Goal: Task Accomplishment & Management: Complete application form

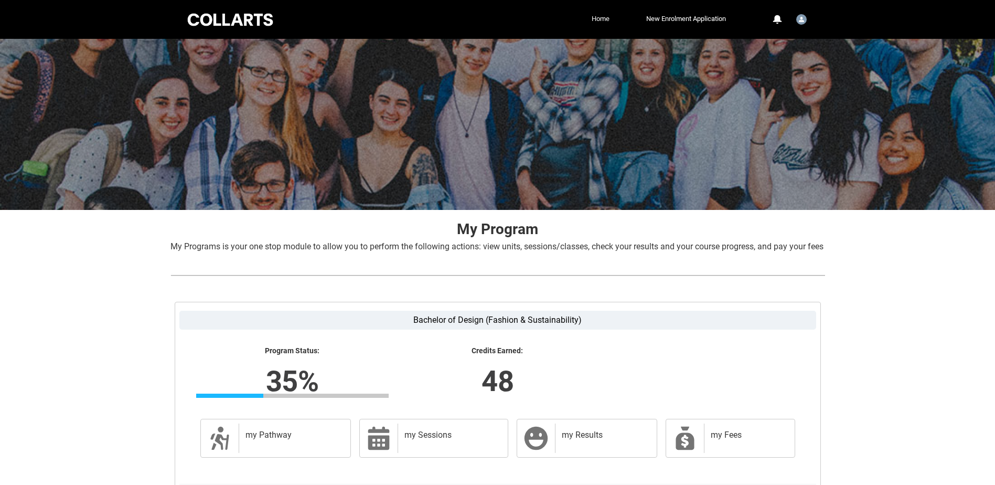
click at [602, 16] on link "Home" at bounding box center [600, 19] width 23 height 16
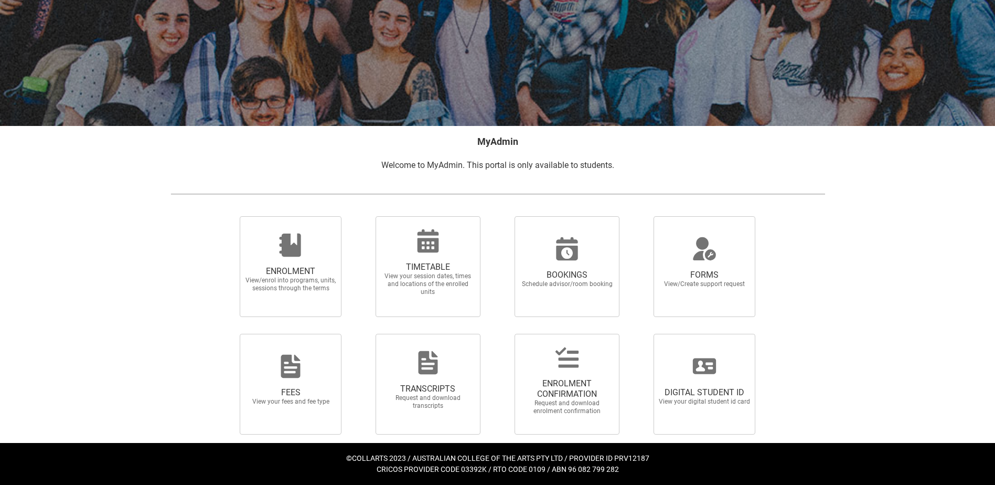
scroll to position [84, 0]
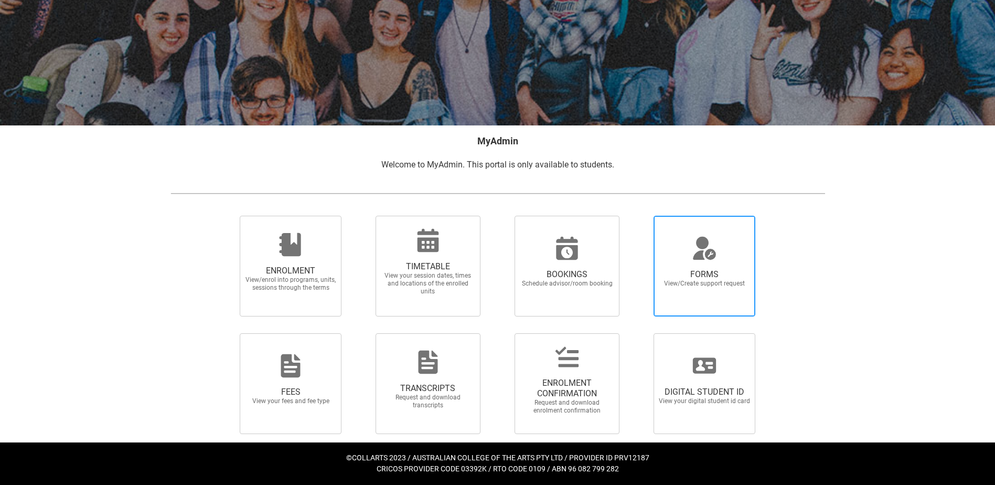
drag, startPoint x: 725, startPoint y: 267, endPoint x: 699, endPoint y: 253, distance: 29.3
click at [700, 249] on icon at bounding box center [704, 248] width 25 height 25
click at [641, 216] on input "FORMS View/Create support request" at bounding box center [641, 215] width 1 height 1
radio input "true"
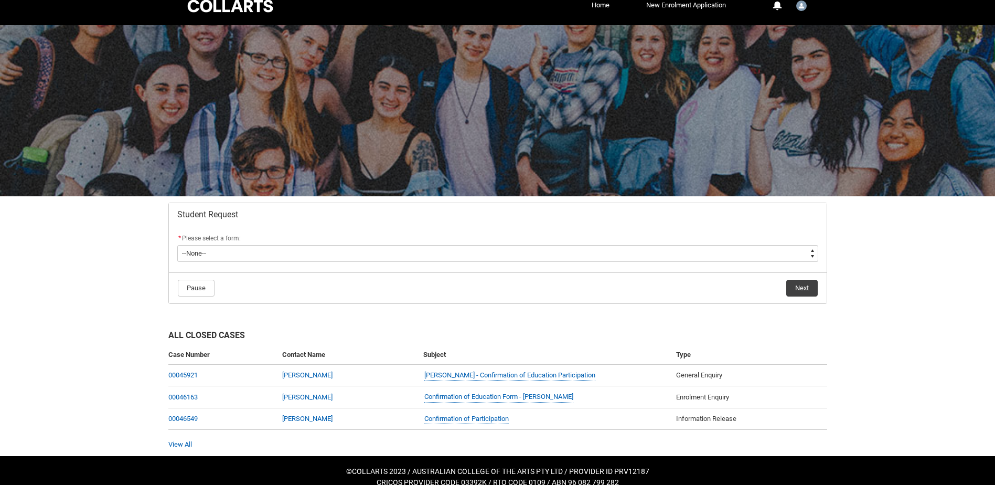
scroll to position [27, 0]
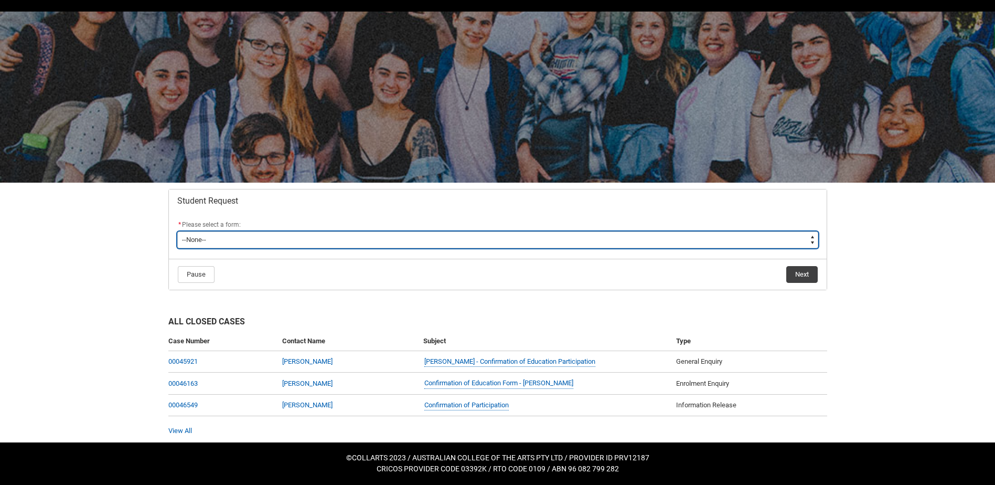
click at [264, 240] on select "--None-- Academic Transcript Application to Appeal Assignment Extension Change …" at bounding box center [497, 239] width 641 height 17
type lightning-select "Information_Release_Choice"
click at [177, 231] on select "--None-- Academic Transcript Application to Appeal Assignment Extension Change …" at bounding box center [497, 239] width 641 height 17
select select "Information_Release_Choice"
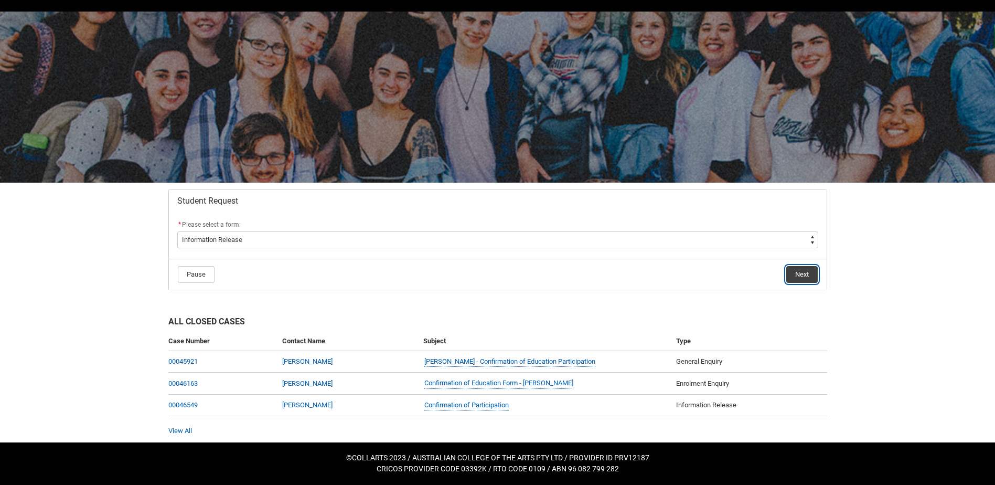
click at [811, 276] on button "Next" at bounding box center [802, 274] width 31 height 17
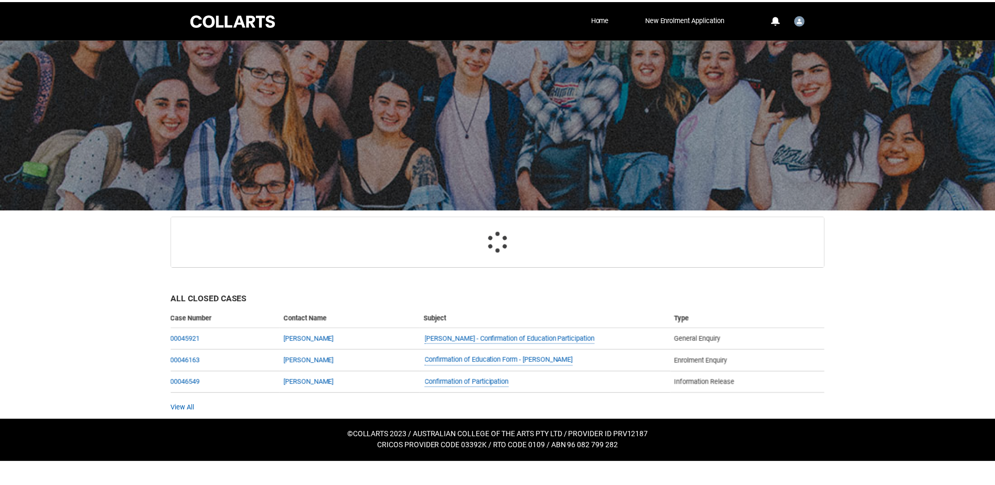
scroll to position [35, 0]
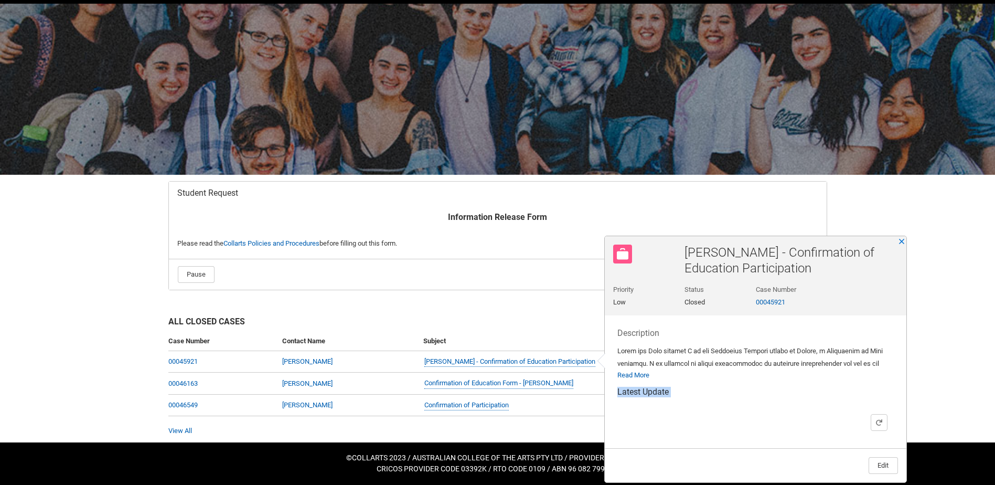
drag, startPoint x: 517, startPoint y: 358, endPoint x: 766, endPoint y: 372, distance: 249.1
click at [766, 372] on div "[PERSON_NAME] - Confirmation of Education Participation Priority Low Status Clo…" at bounding box center [756, 359] width 302 height 246
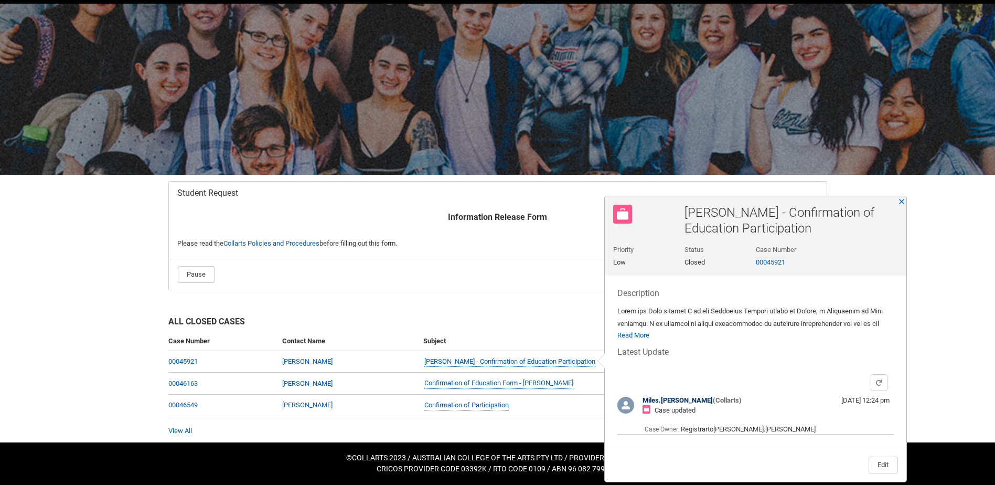
click at [653, 316] on div at bounding box center [756, 317] width 277 height 25
click at [514, 281] on footer "Pause Previous Next" at bounding box center [497, 275] width 641 height 18
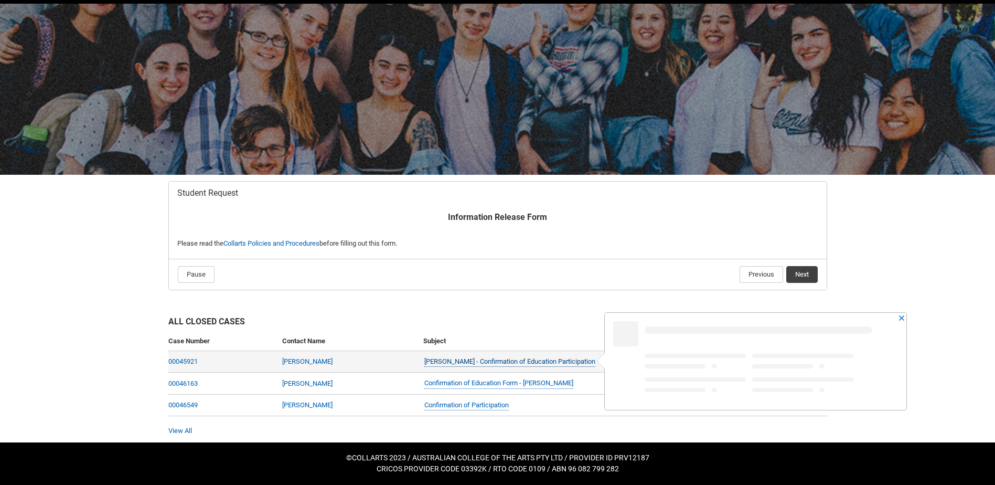
click at [508, 364] on link "[PERSON_NAME] - Confirmation of Education Participation" at bounding box center [509, 361] width 171 height 11
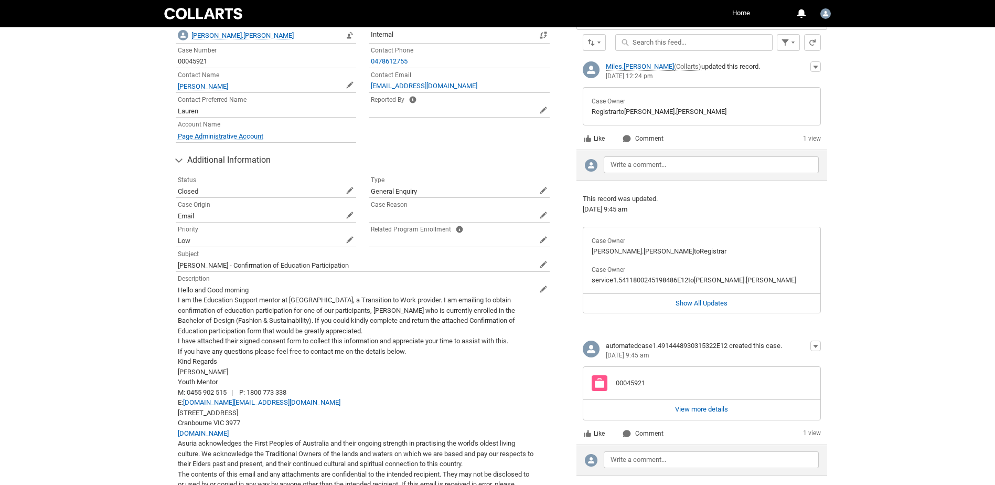
scroll to position [420, 0]
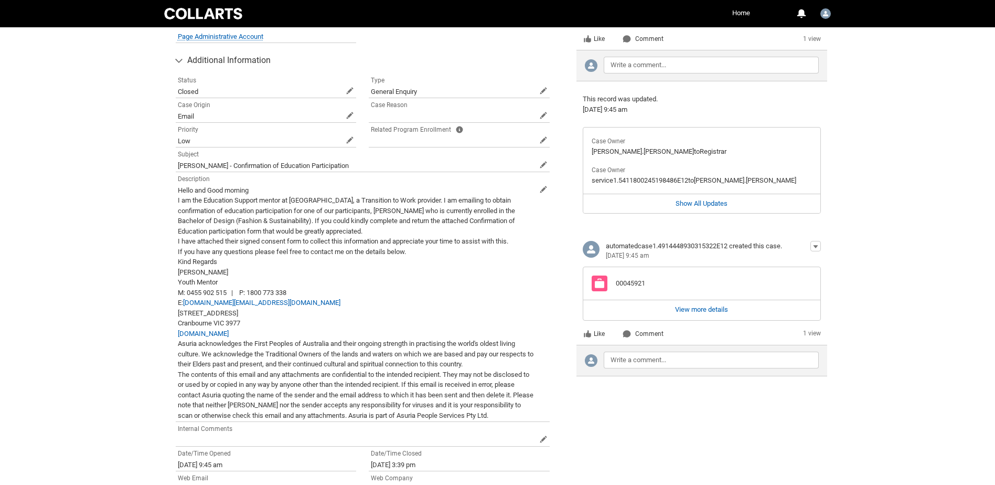
click at [232, 88] on span "Closed" at bounding box center [260, 92] width 164 height 10
click at [352, 88] on span at bounding box center [349, 90] width 7 height 7
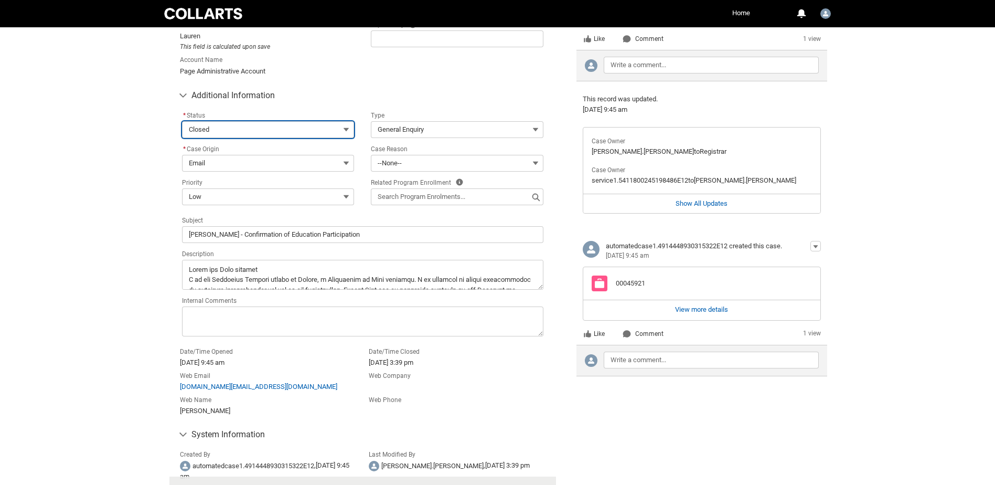
click at [296, 134] on button "Closed" at bounding box center [268, 129] width 173 height 17
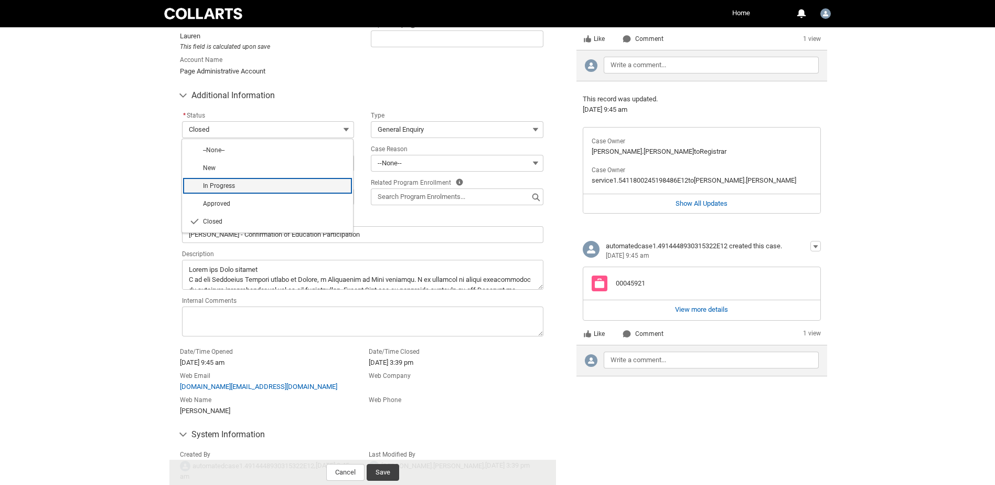
drag, startPoint x: 304, startPoint y: 194, endPoint x: 199, endPoint y: 174, distance: 106.8
click at [300, 190] on span "In Progress" at bounding box center [275, 185] width 144 height 9
type lightning-combobox "In Progress"
type lightning-picklist "In Progress"
type records-record-picklist "In Progress"
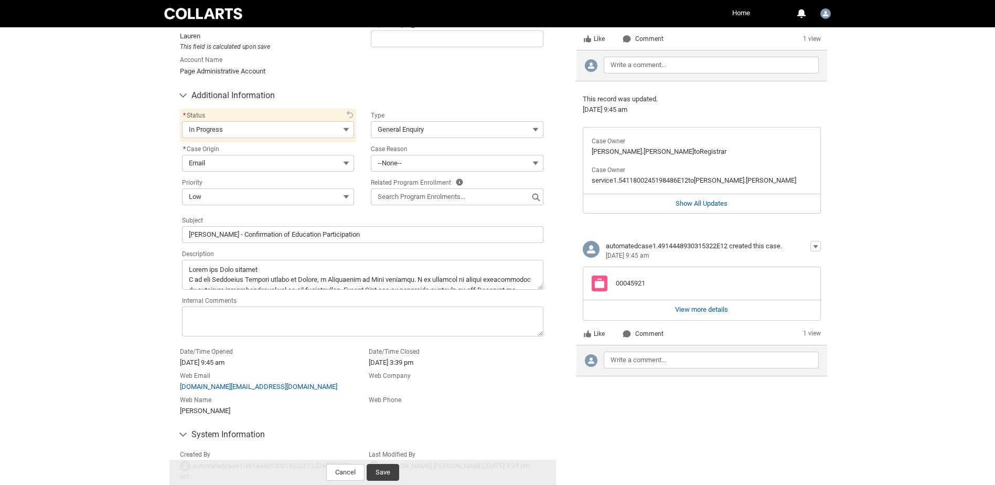
click at [140, 164] on div "Skip to Main Content Collarts Education Community Home More 0 Notifications Pro…" at bounding box center [497, 84] width 995 height 1008
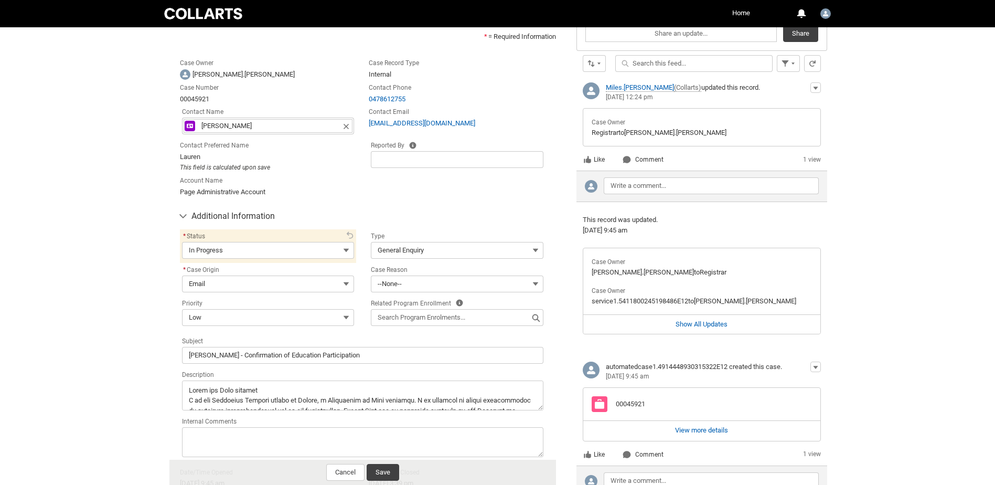
scroll to position [157, 0]
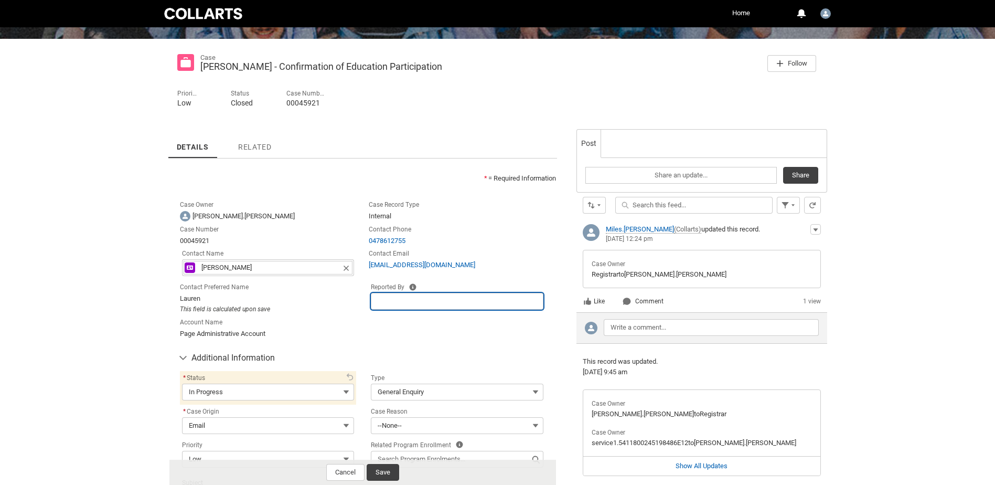
click at [426, 300] on input "Reported By" at bounding box center [457, 301] width 173 height 17
drag, startPoint x: 125, startPoint y: 256, endPoint x: 137, endPoint y: 224, distance: 34.7
click at [125, 254] on div "Skip to Main Content Collarts Education Community Home More 0 Notifications Pro…" at bounding box center [497, 347] width 995 height 1008
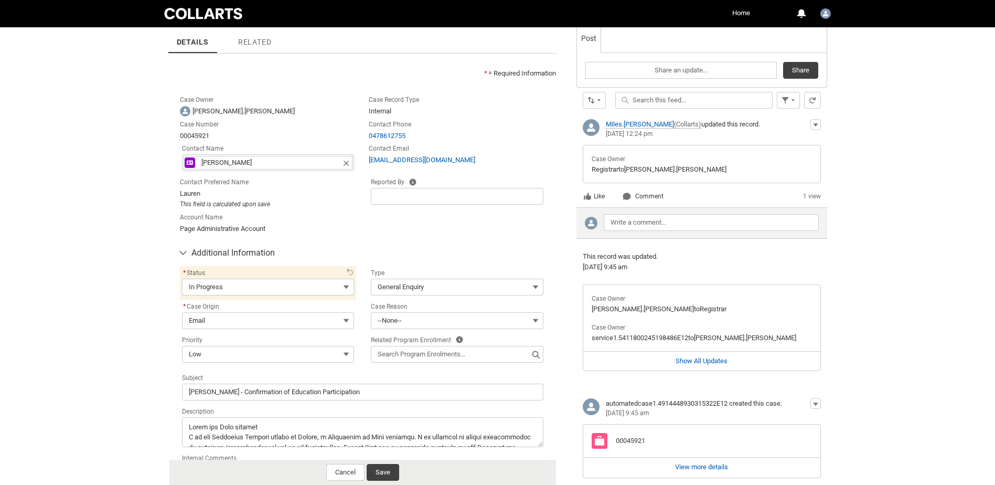
scroll to position [315, 0]
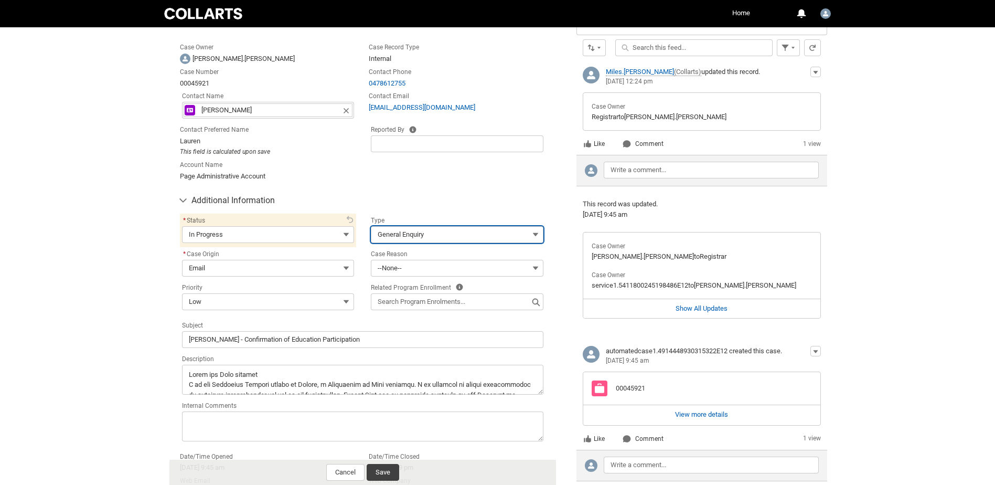
click at [418, 242] on span "General Enquiry" at bounding box center [401, 235] width 46 height 16
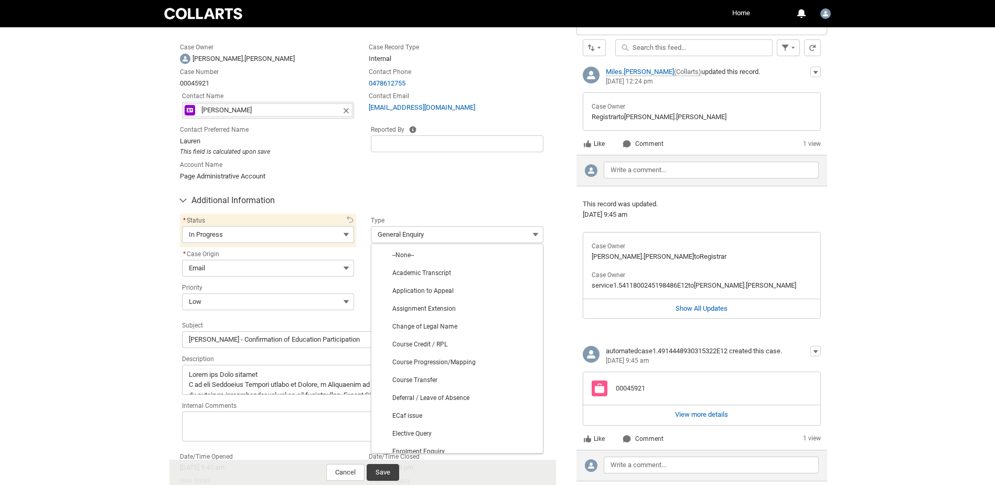
type lightning-combobox "Form Request"
type lightning-picklist "Form Request"
type records-record-picklist "Form Request"
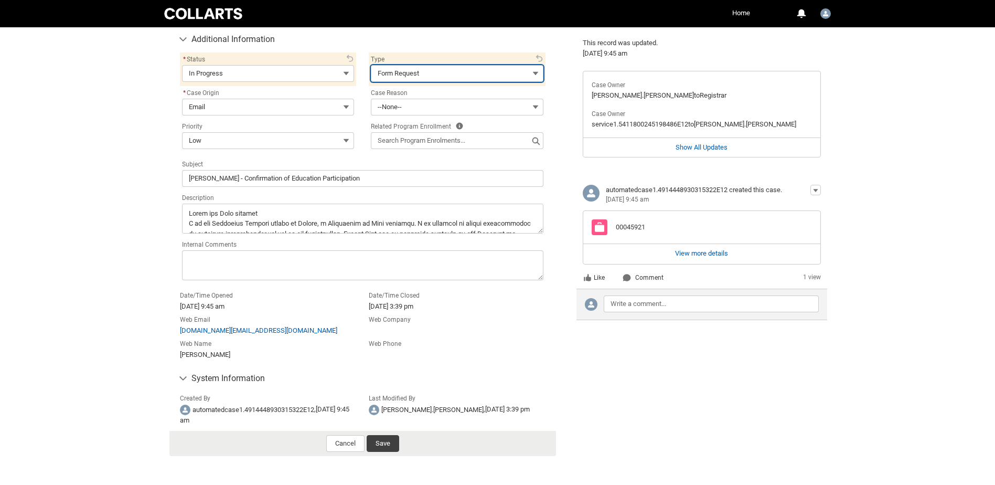
scroll to position [525, 0]
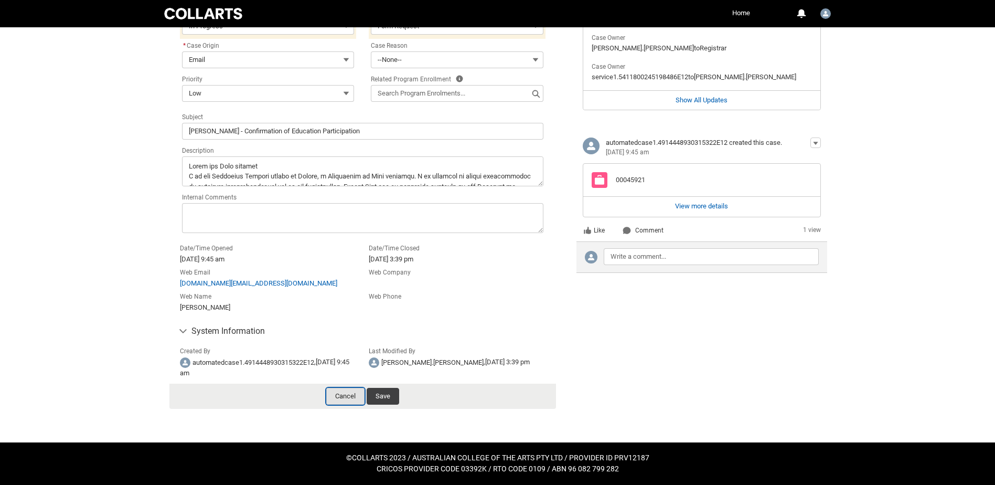
drag, startPoint x: 356, startPoint y: 396, endPoint x: 322, endPoint y: 391, distance: 34.4
click at [354, 396] on button "Cancel" at bounding box center [345, 396] width 38 height 17
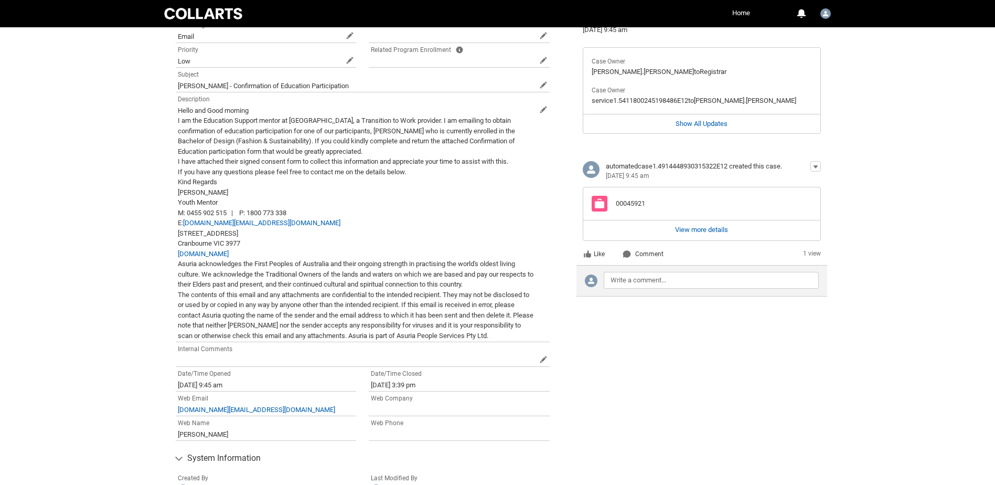
scroll to position [442, 0]
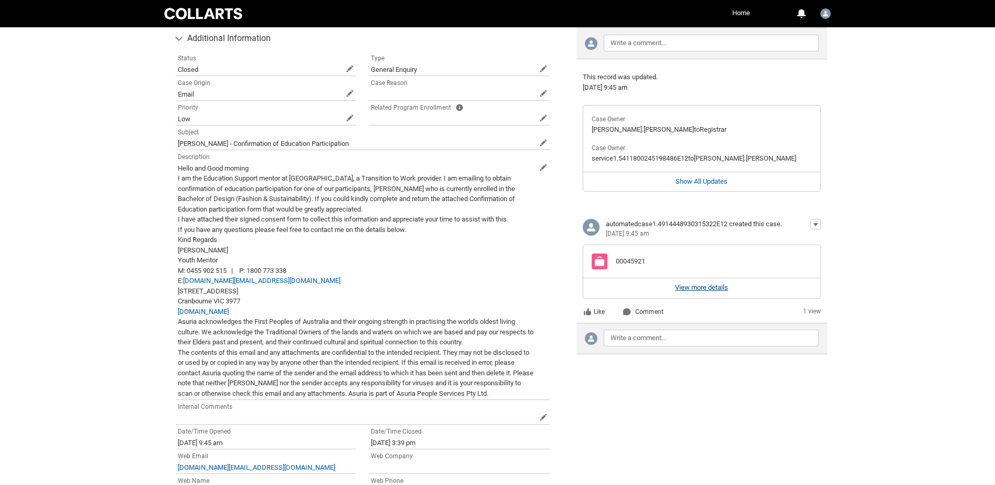
drag, startPoint x: 694, startPoint y: 285, endPoint x: 680, endPoint y: 285, distance: 14.7
click at [694, 285] on div "View more details" at bounding box center [702, 287] width 235 height 19
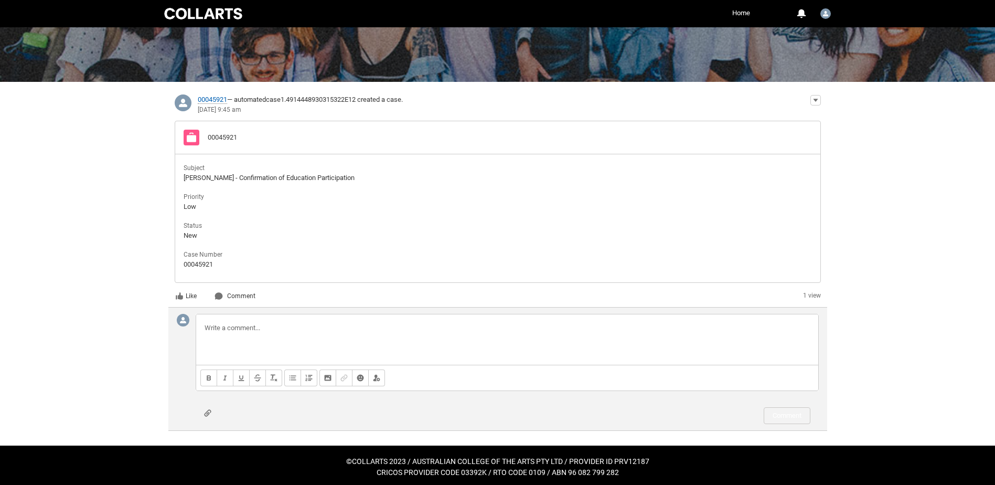
scroll to position [118, 0]
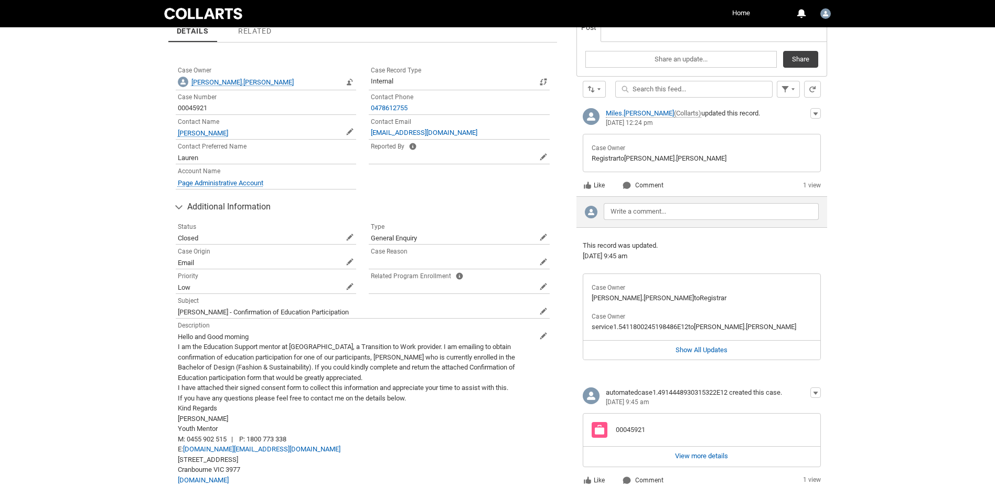
scroll to position [210, 0]
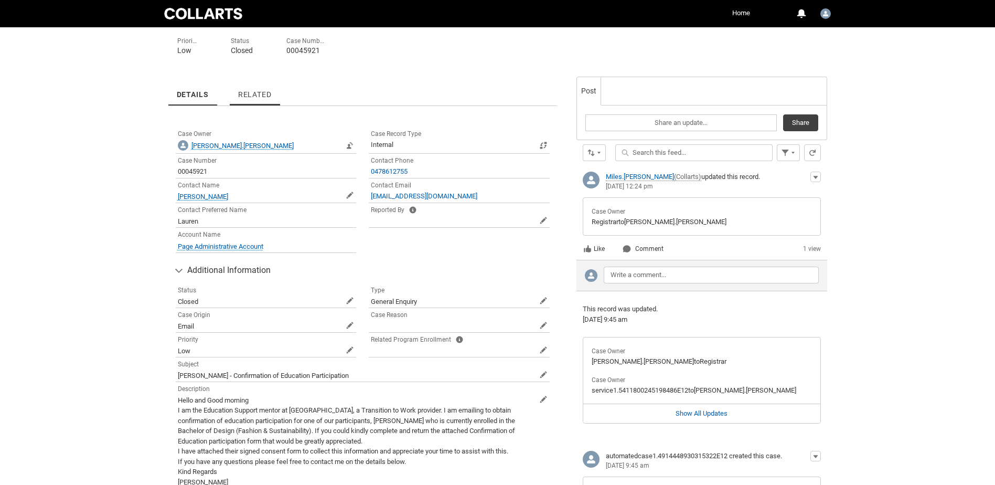
click at [249, 92] on span "Related" at bounding box center [255, 94] width 34 height 8
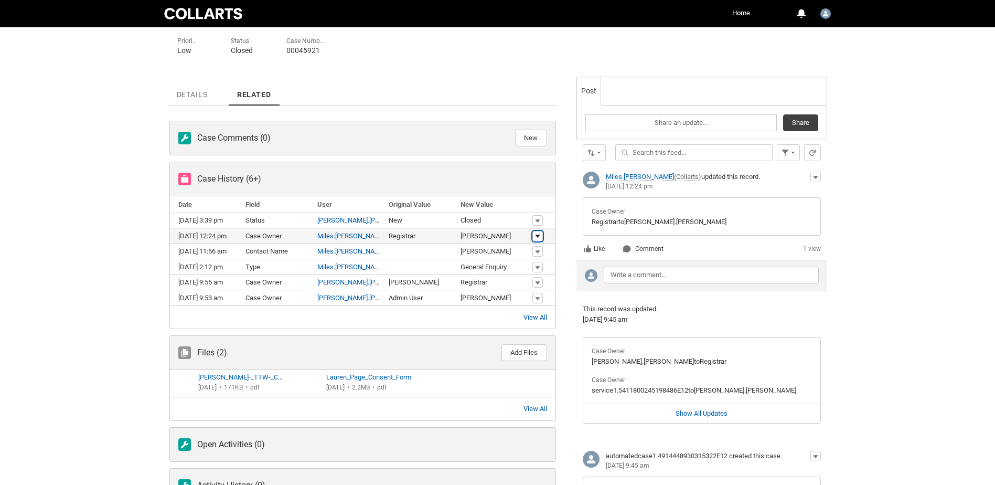
click at [538, 234] on span "Case History" at bounding box center [538, 236] width 6 height 8
click at [104, 326] on div "Skip to Main Content Collarts Education Community Home More 0 Notifications Pro…" at bounding box center [497, 216] width 995 height 852
click at [535, 266] on span "Case History" at bounding box center [538, 267] width 6 height 8
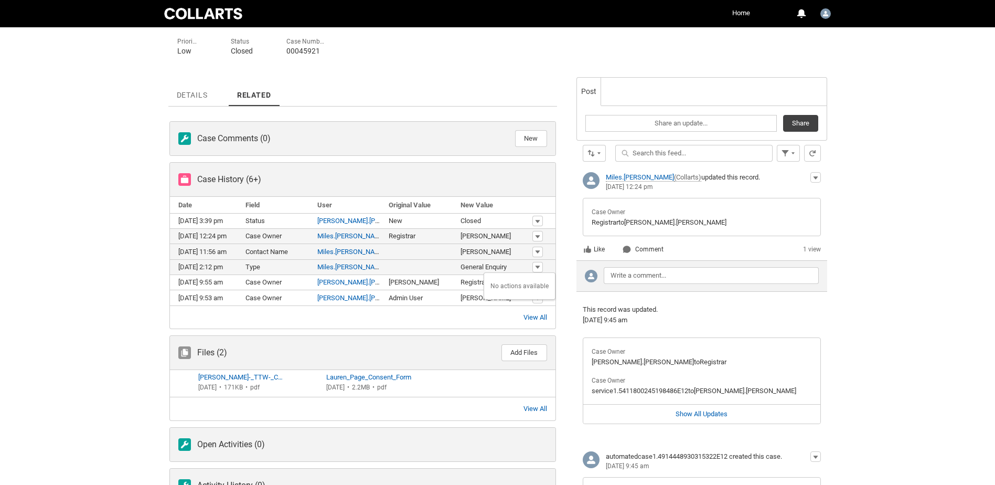
click at [194, 247] on th "[DATE] 11:56 am" at bounding box center [206, 252] width 72 height 16
click at [250, 178] on span "(6+)" at bounding box center [253, 179] width 15 height 10
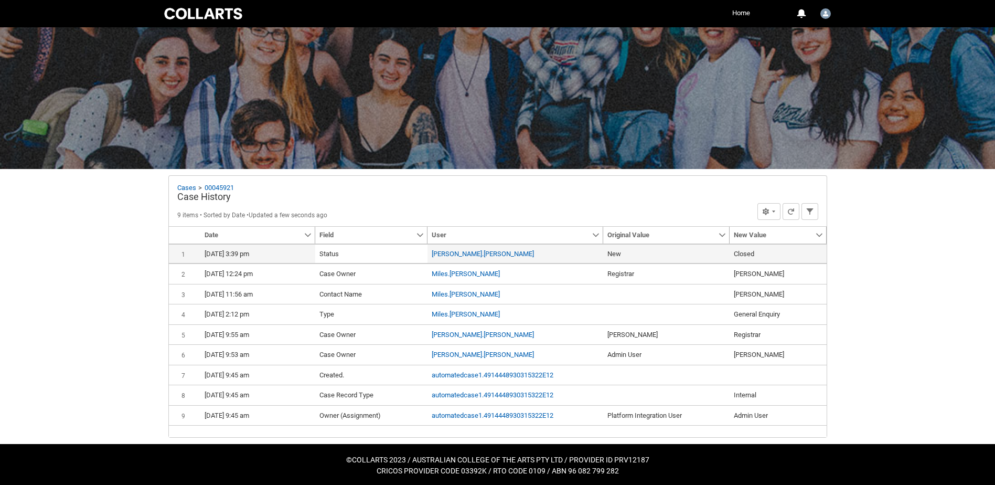
scroll to position [29, 0]
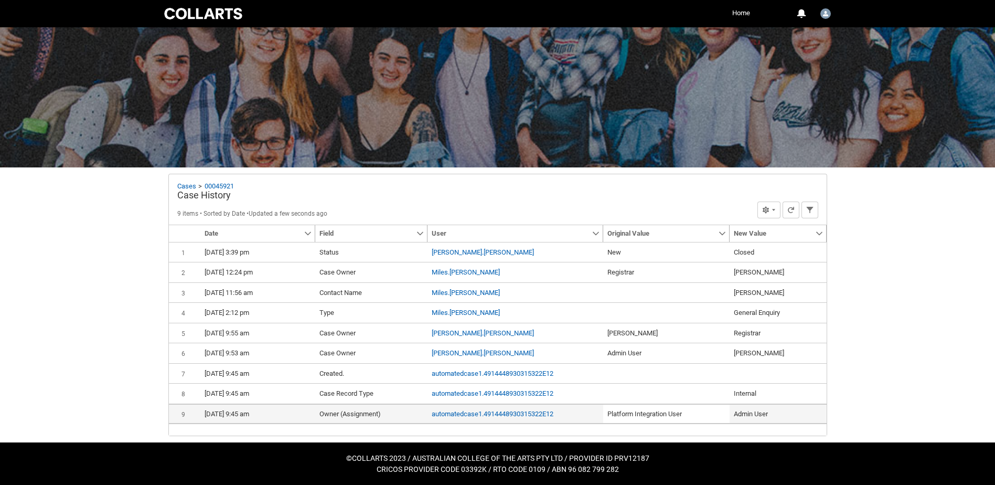
click at [677, 414] on span "Platform Integration User" at bounding box center [645, 414] width 75 height 8
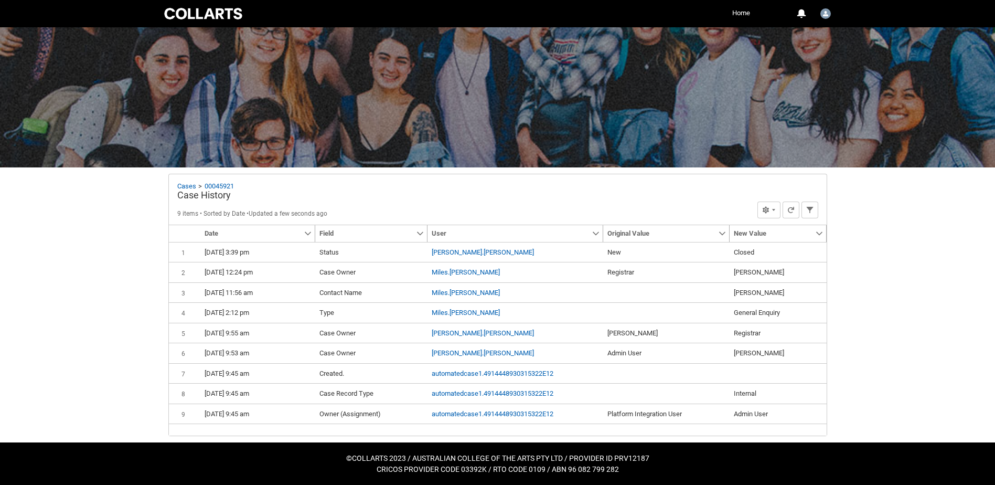
click at [827, 232] on div "Cases 00045921 Case History 9 items • Sorted by Date • Updated a few seconds ag…" at bounding box center [497, 305] width 659 height 262
click at [816, 232] on lightning-primitive-icon "New Value" at bounding box center [819, 233] width 7 height 8
click at [554, 215] on p "9 items • Sorted by Date • Updated a few seconds ago" at bounding box center [466, 213] width 578 height 9
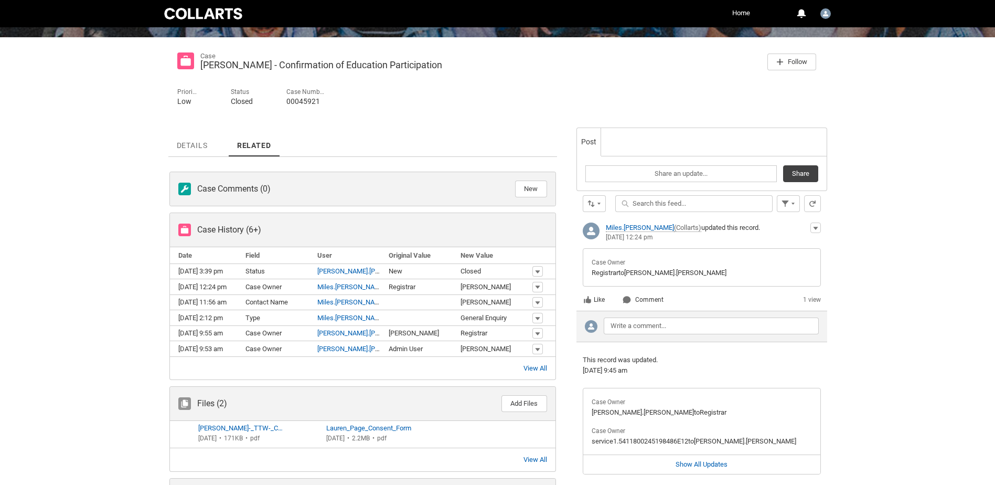
scroll to position [104, 0]
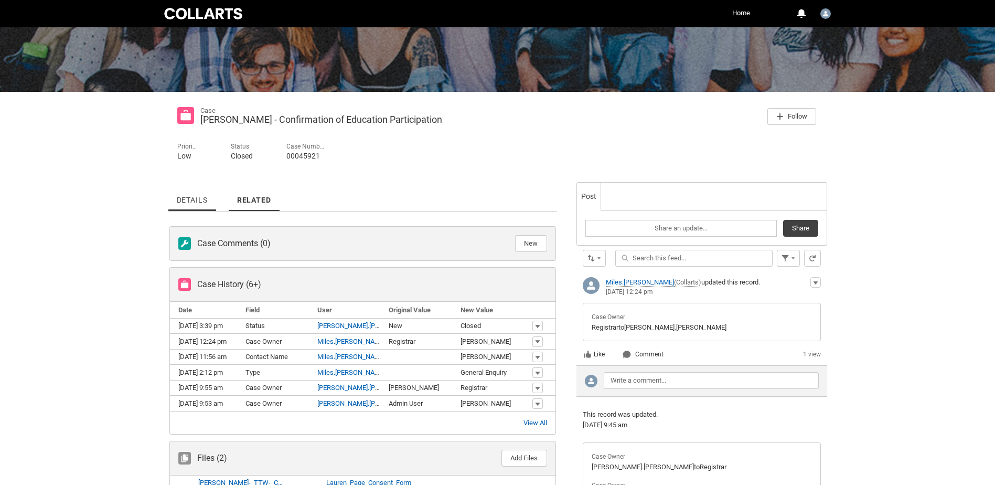
click at [200, 207] on link "Details" at bounding box center [192, 196] width 48 height 29
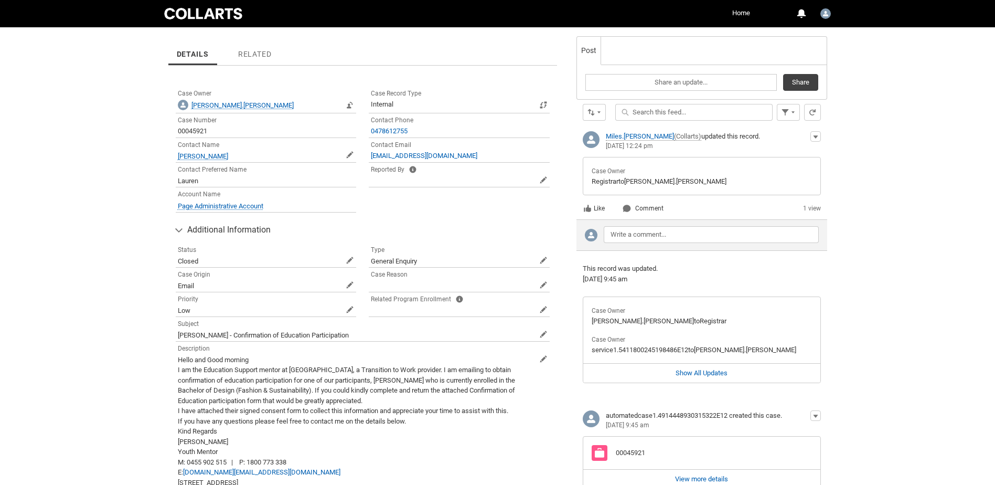
scroll to position [367, 0]
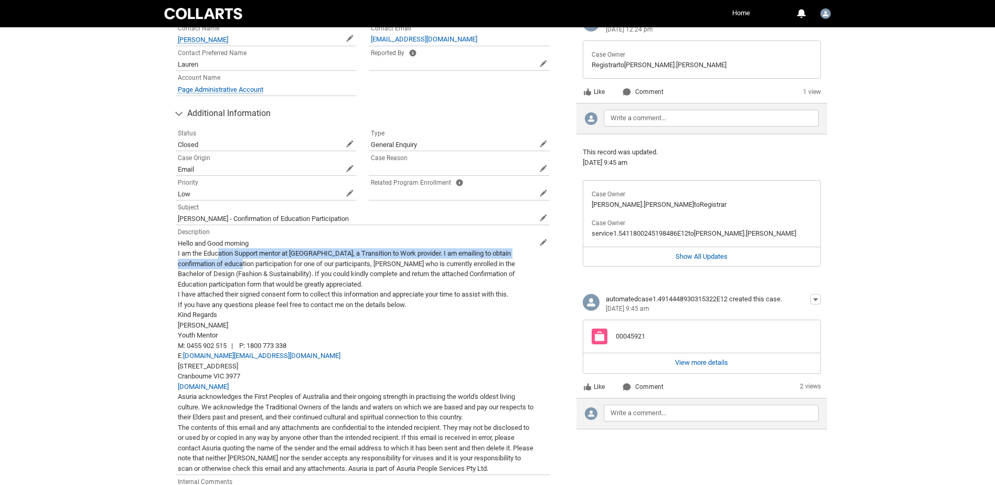
drag, startPoint x: 218, startPoint y: 256, endPoint x: 346, endPoint y: 283, distance: 130.3
click at [334, 281] on lightning-formatted-text "Hello and Good morning I am the Education Support mentor at [GEOGRAPHIC_DATA], …" at bounding box center [356, 355] width 356 height 233
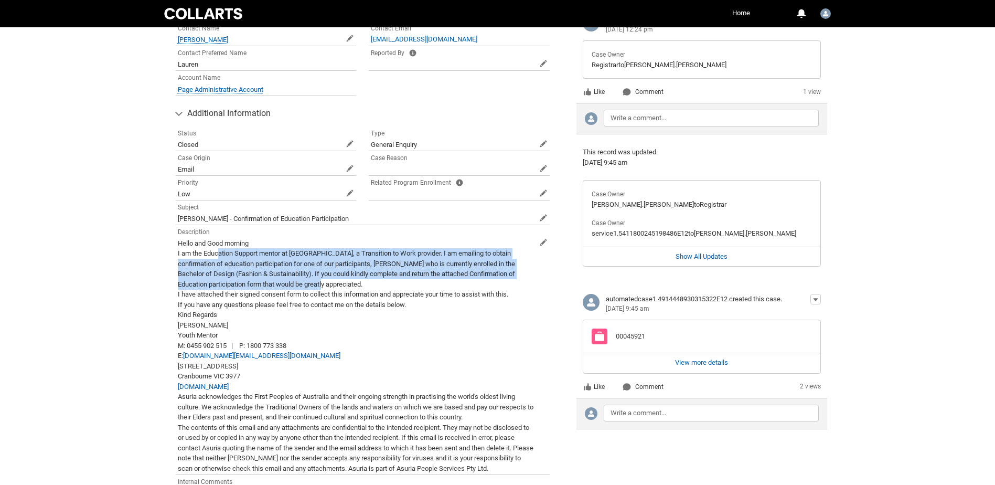
click at [441, 394] on lightning-formatted-text "Hello and Good morning I am the Education Support mentor at [GEOGRAPHIC_DATA], …" at bounding box center [356, 355] width 356 height 233
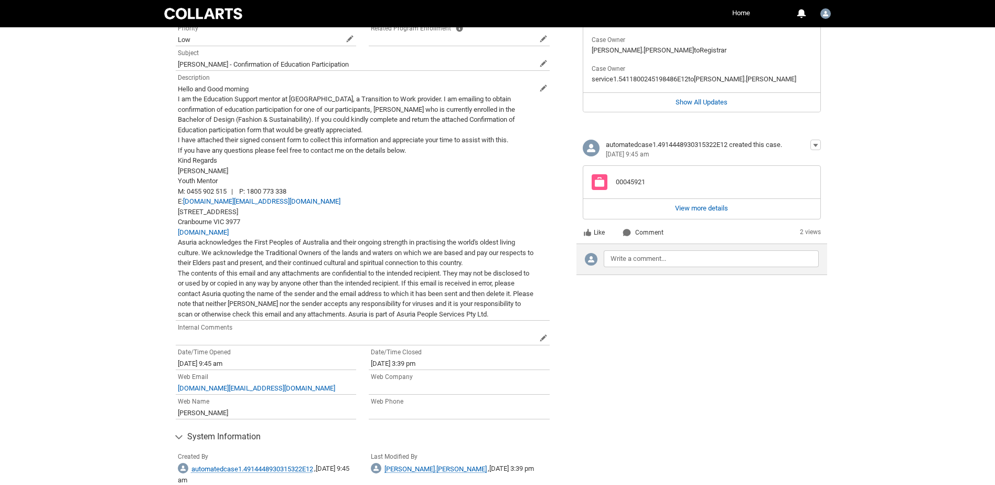
scroll to position [599, 0]
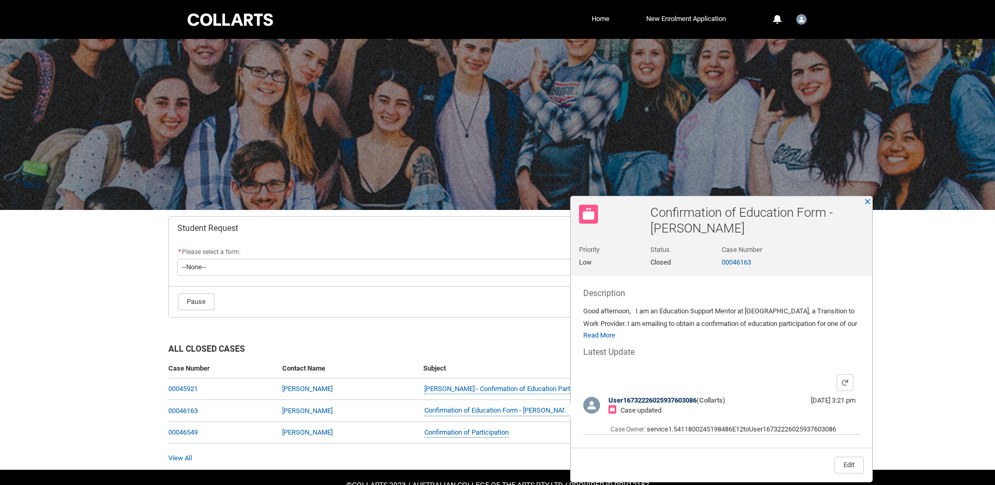
click at [508, 318] on div "Student Request * Please select a form: * --None-- Academic Transcript Applicat…" at bounding box center [498, 267] width 672 height 114
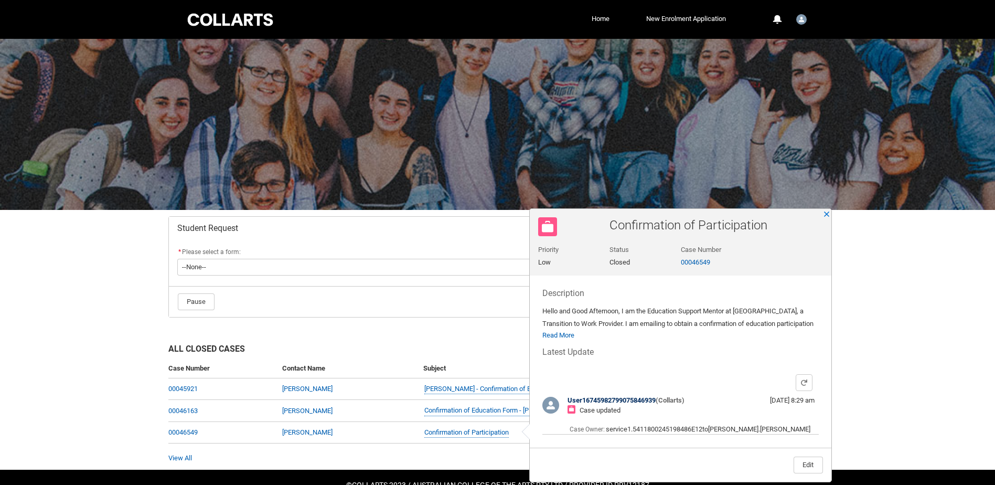
click at [559, 342] on div "Confirmation of Participation Priority Low Status Closed Case Number 00046549 D…" at bounding box center [681, 345] width 302 height 273
click at [560, 337] on link "Read More" at bounding box center [559, 335] width 32 height 8
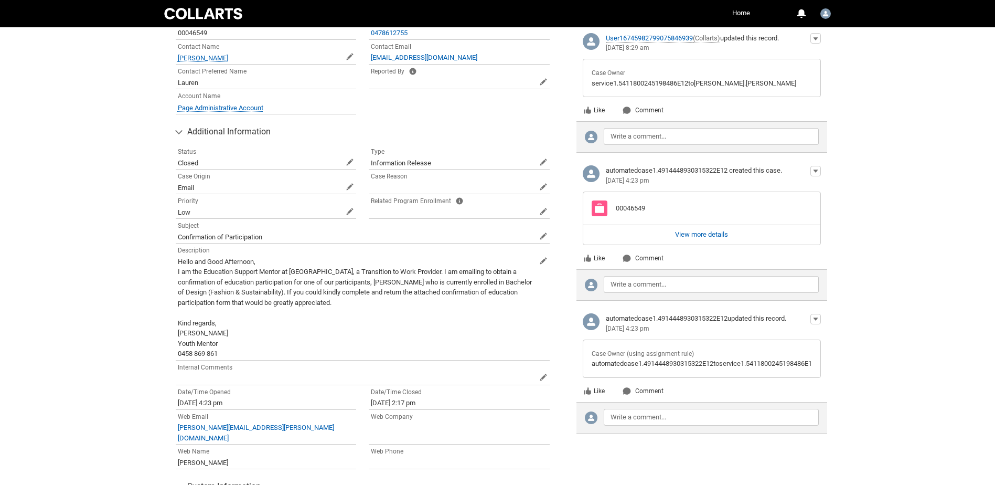
scroll to position [466, 0]
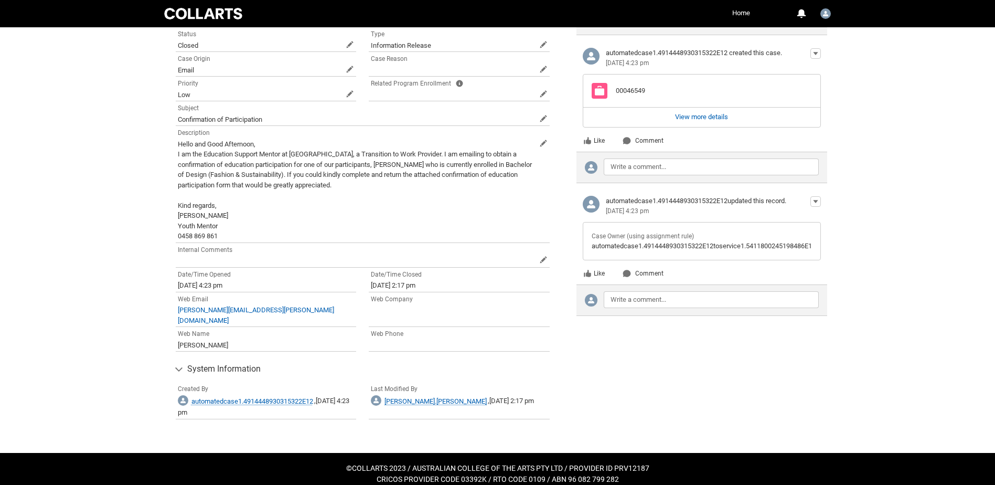
click at [183, 206] on lightning-formatted-text "Hello and Good Afternoon, I am the Education Support Mentor at [GEOGRAPHIC_DATA…" at bounding box center [355, 190] width 354 height 100
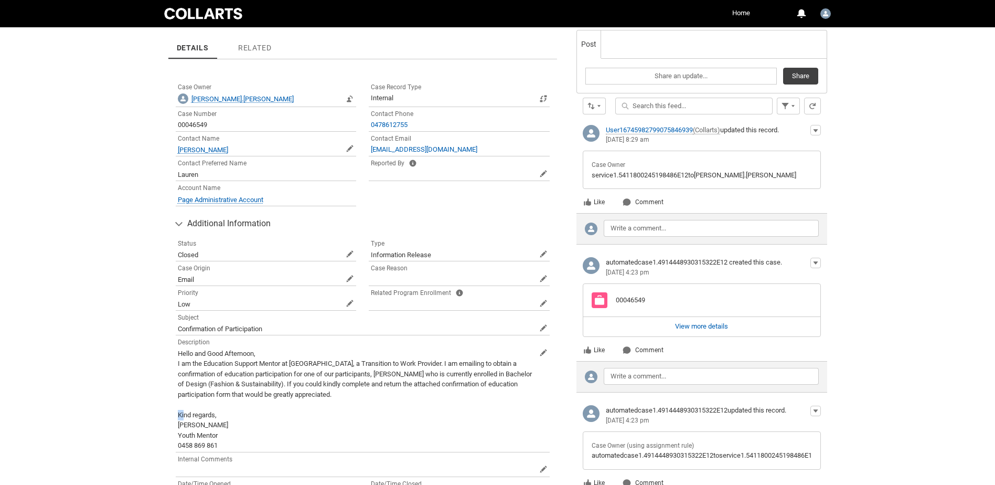
scroll to position [256, 0]
drag, startPoint x: 111, startPoint y: 202, endPoint x: 105, endPoint y: 190, distance: 12.7
click at [109, 200] on div "Skip to Main Content Collarts Education Community Home More 0 Notifications Pro…" at bounding box center [497, 224] width 995 height 961
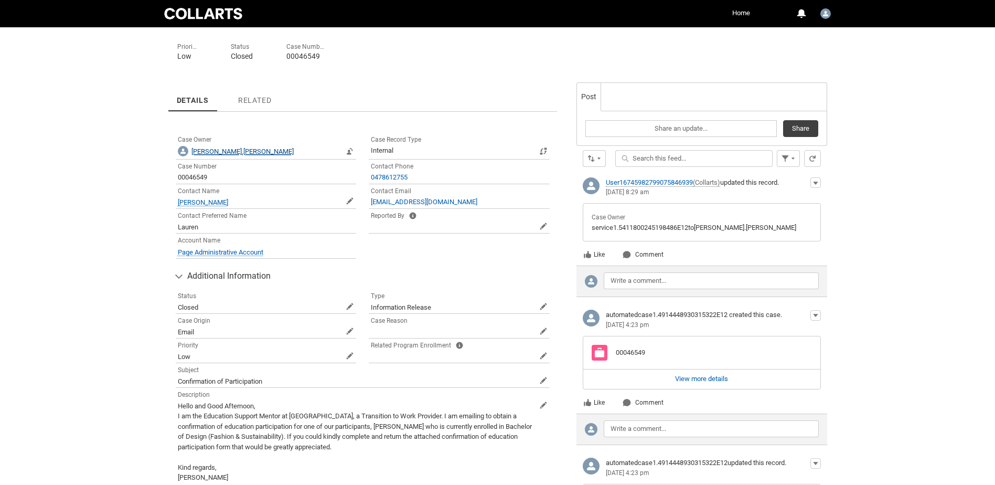
scroll to position [204, 0]
drag, startPoint x: 260, startPoint y: 83, endPoint x: 267, endPoint y: 97, distance: 15.0
click at [260, 83] on link "Related" at bounding box center [255, 97] width 50 height 29
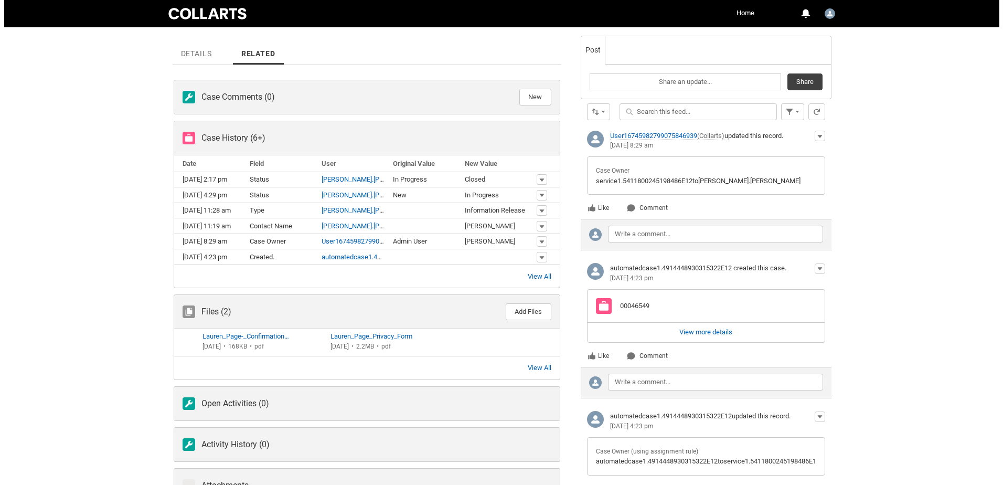
scroll to position [361, 0]
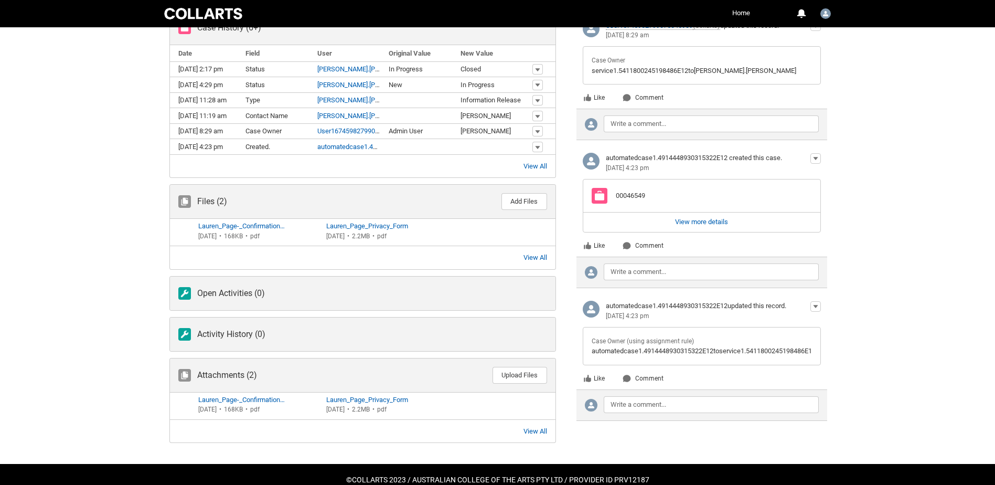
click at [295, 306] on div "Open Activities (0)" at bounding box center [363, 294] width 386 height 34
click at [216, 234] on span "[DATE]" at bounding box center [211, 235] width 26 height 7
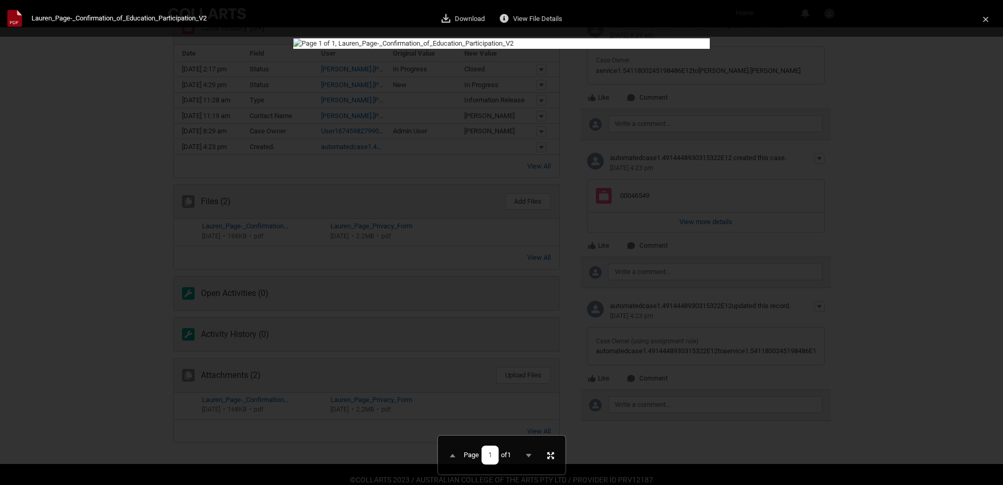
click at [896, 66] on div at bounding box center [501, 33] width 1003 height 66
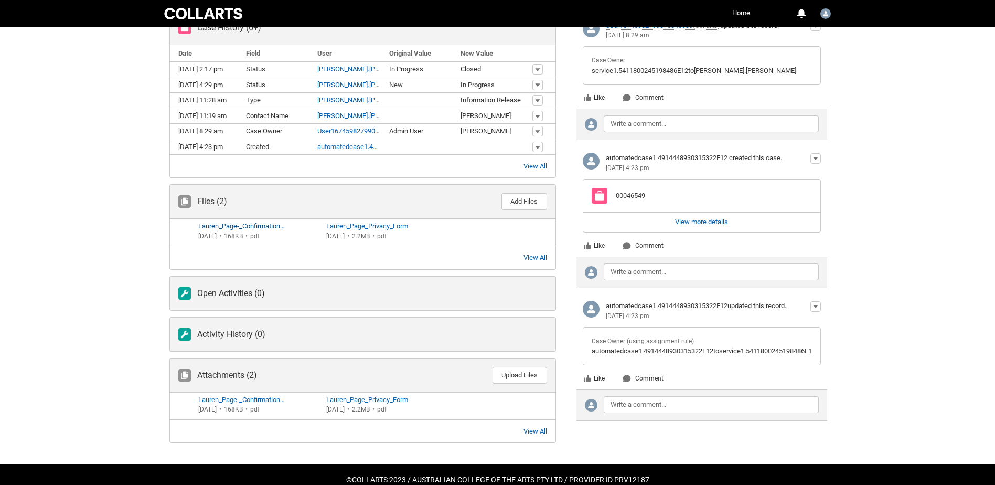
click at [243, 231] on div "168 KB" at bounding box center [233, 235] width 19 height 9
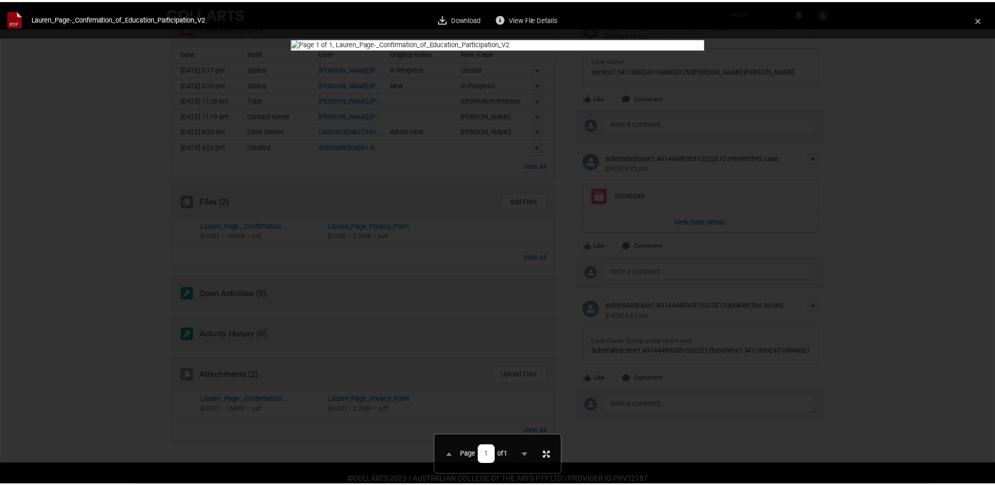
scroll to position [160, 0]
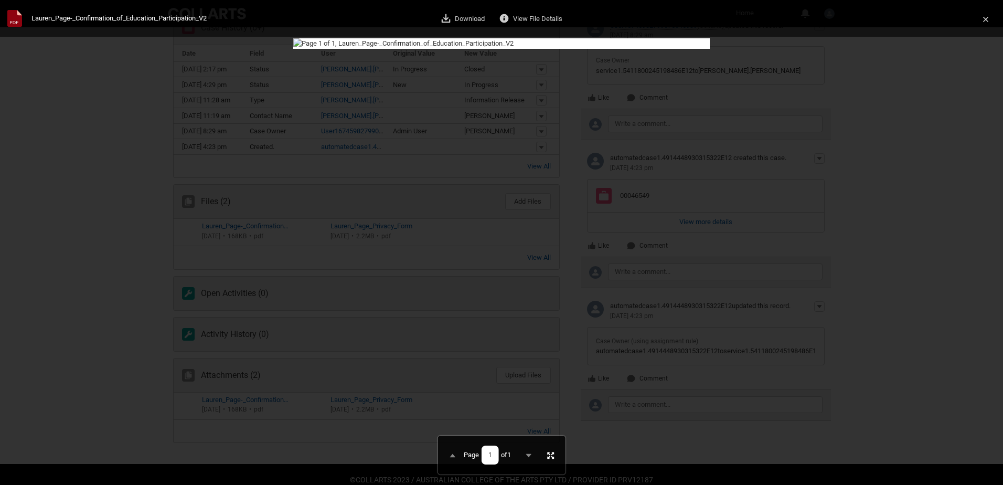
drag, startPoint x: 879, startPoint y: 310, endPoint x: 793, endPoint y: 250, distance: 105.1
click at [879, 66] on div at bounding box center [501, 33] width 1003 height 66
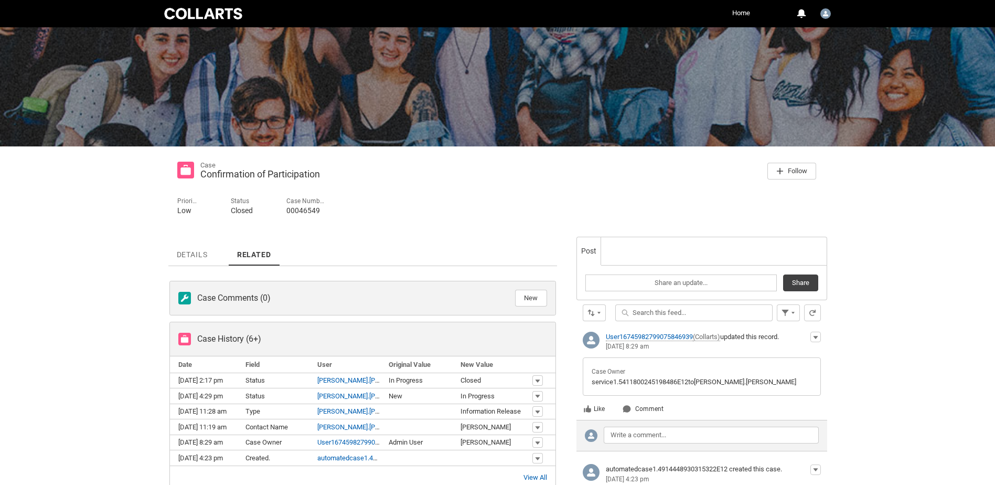
scroll to position [46, 0]
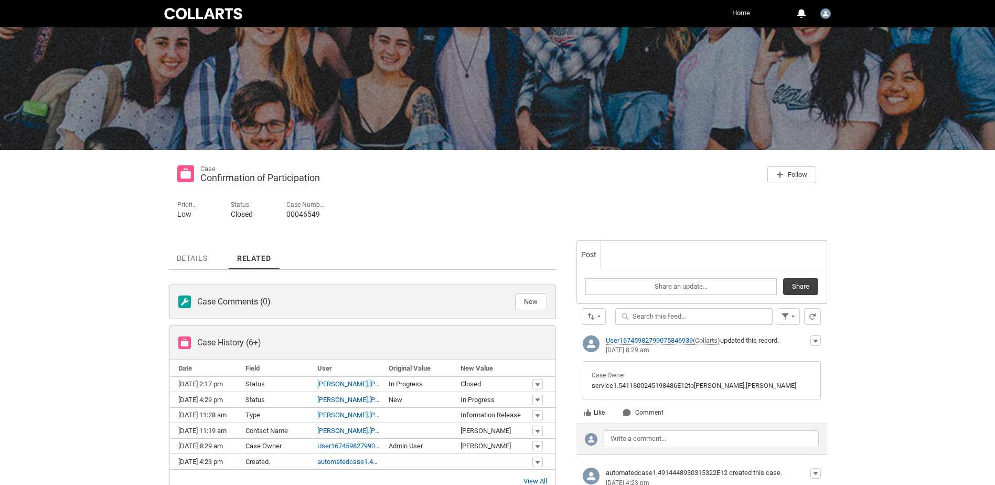
click at [743, 14] on link "Home" at bounding box center [741, 13] width 23 height 16
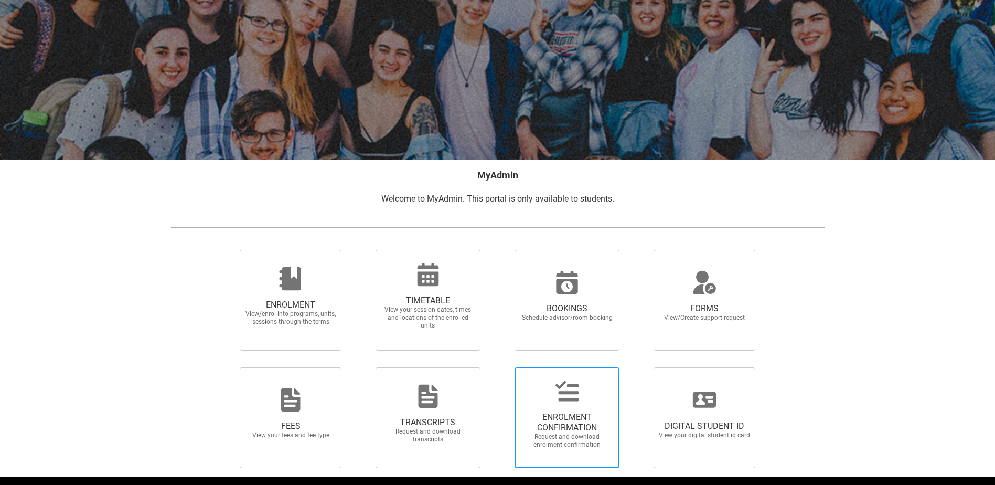
scroll to position [84, 0]
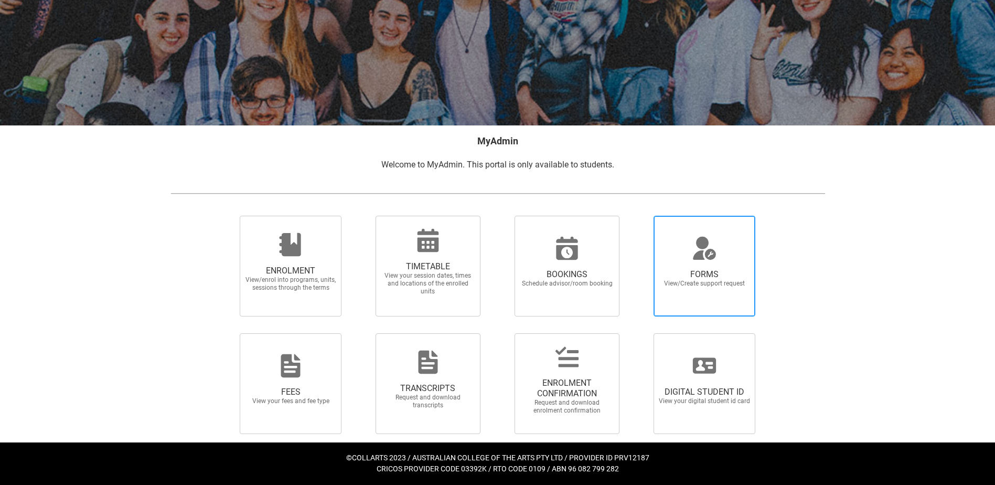
click at [740, 262] on span "FORMS View/Create support request" at bounding box center [704, 278] width 101 height 35
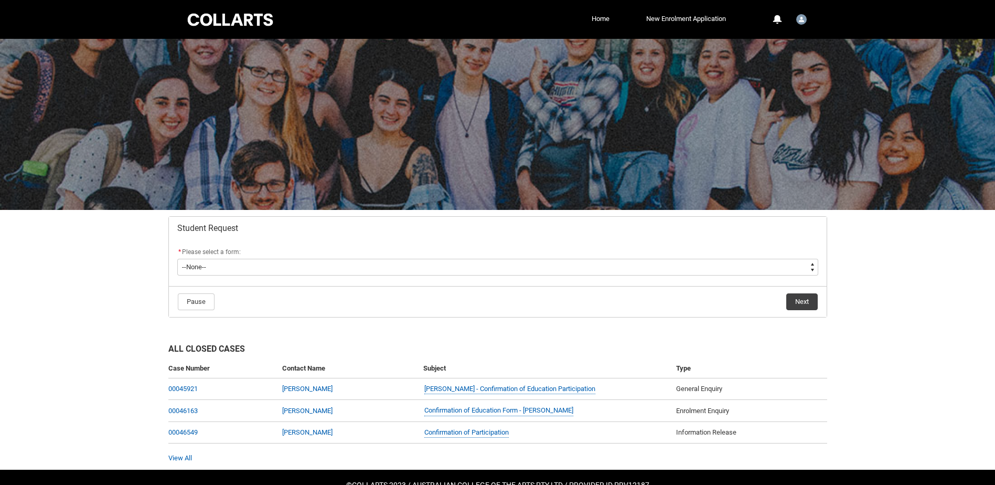
click at [432, 282] on flowruntime-lwc-body "* Please select a form: * --None-- Academic Transcript Application to Appeal As…" at bounding box center [498, 263] width 658 height 46
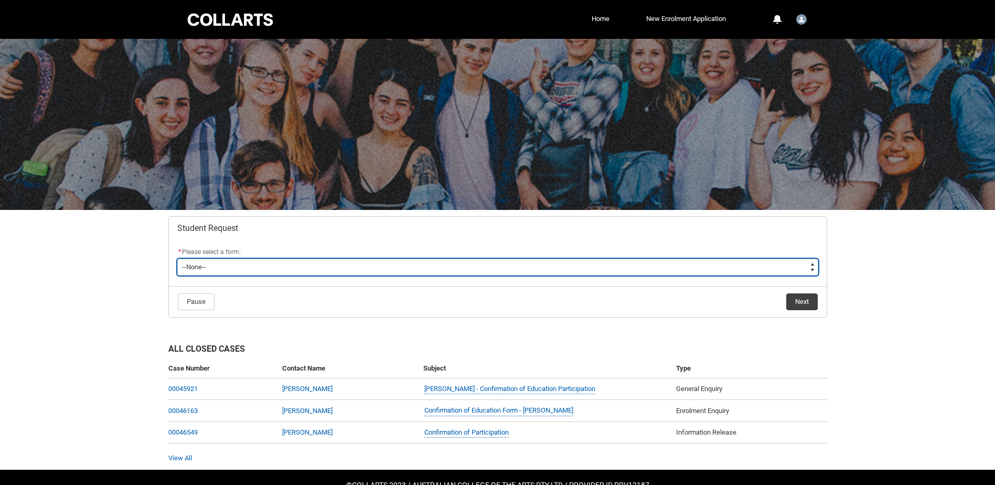
click at [435, 270] on select "--None-- Academic Transcript Application to Appeal Assignment Extension Change …" at bounding box center [497, 267] width 641 height 17
type lightning-select "Information_Release_Choice"
click at [177, 259] on select "--None-- Academic Transcript Application to Appeal Assignment Extension Change …" at bounding box center [497, 267] width 641 height 17
select select "Information_Release_Choice"
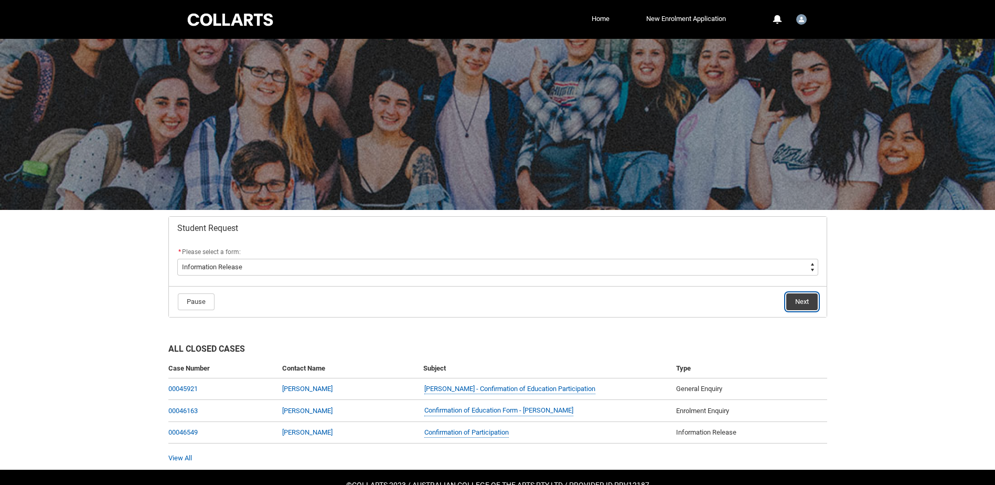
click at [797, 302] on button "Next" at bounding box center [802, 301] width 31 height 17
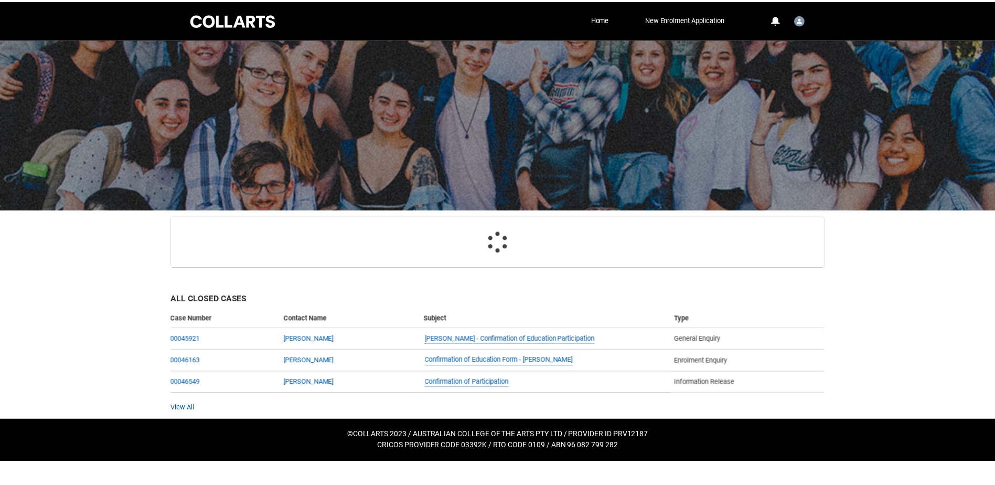
scroll to position [35, 0]
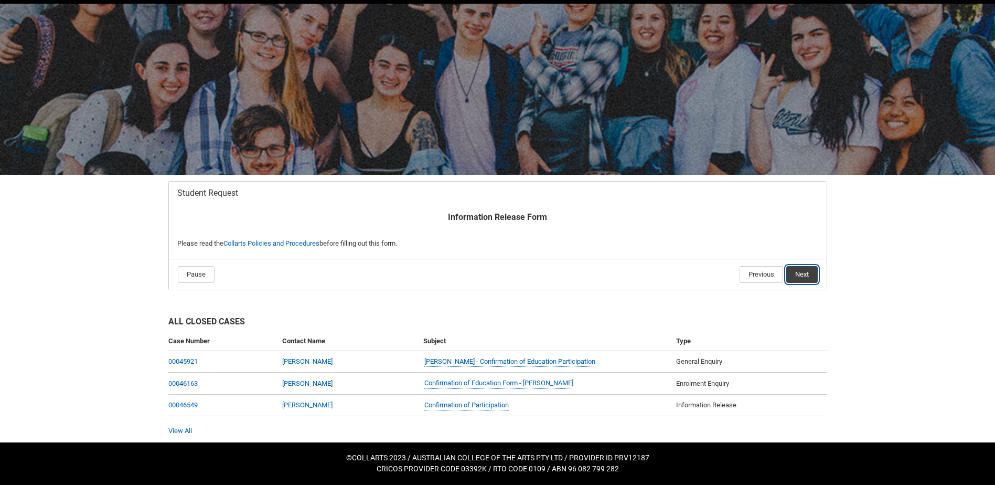
click at [806, 268] on button "Next" at bounding box center [802, 274] width 31 height 17
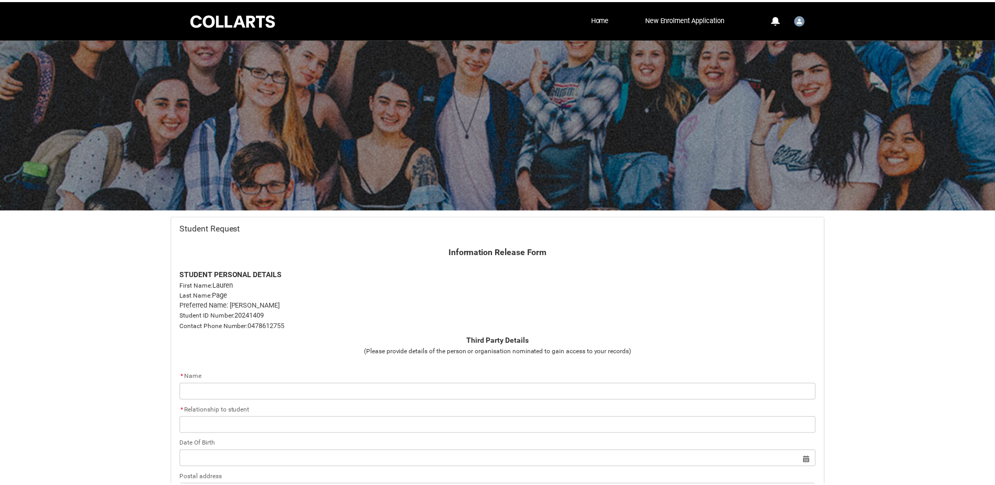
scroll to position [112, 0]
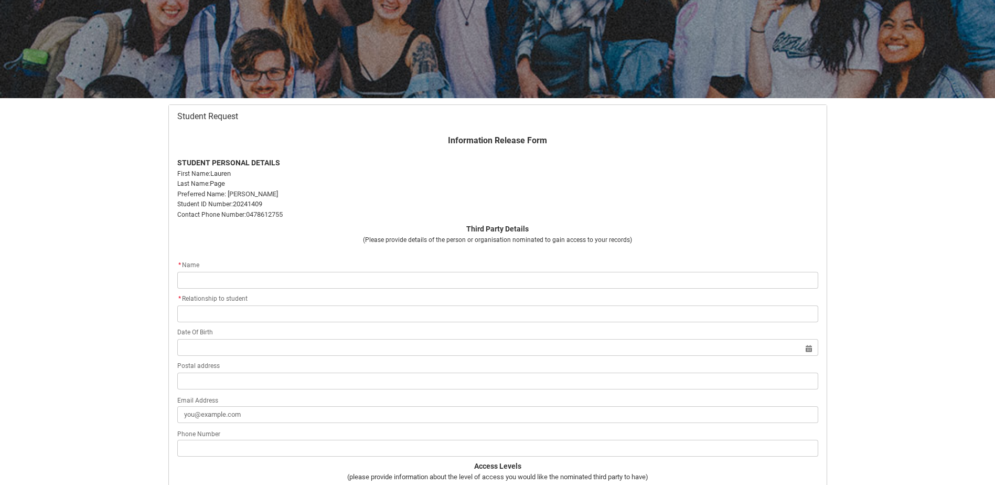
click at [320, 271] on div "* Name" at bounding box center [497, 273] width 641 height 29
click at [759, 230] on p "Third Party Details" at bounding box center [497, 229] width 641 height 11
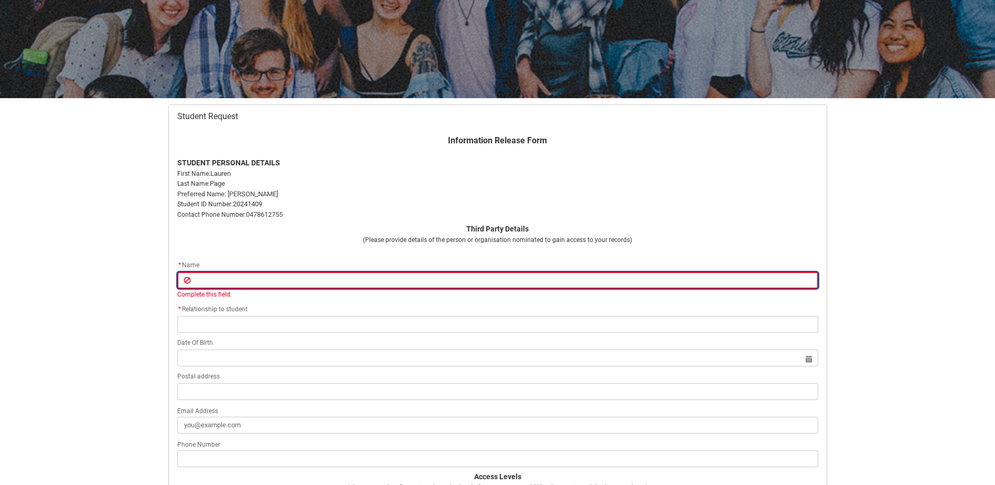
drag, startPoint x: 342, startPoint y: 272, endPoint x: 343, endPoint y: 266, distance: 5.9
click at [342, 270] on div "* Name Complete this field." at bounding box center [497, 279] width 641 height 40
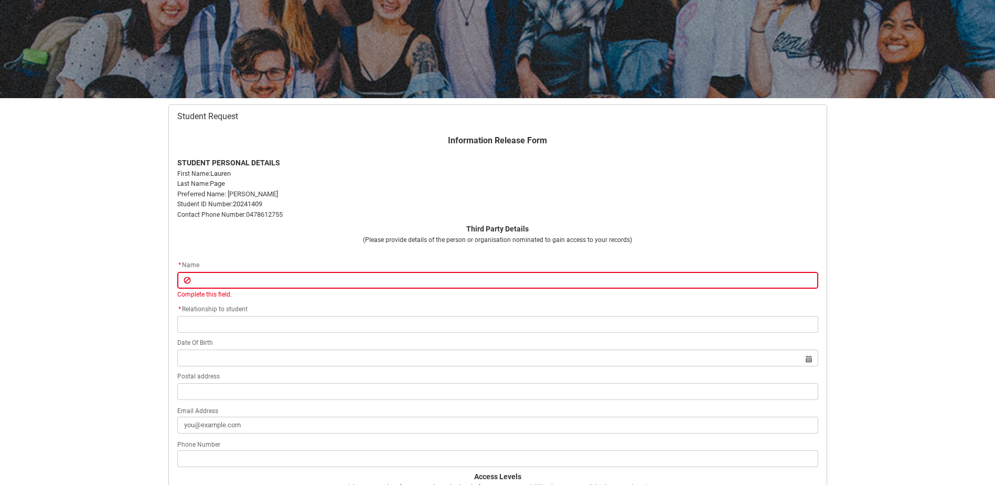
drag, startPoint x: 536, startPoint y: 232, endPoint x: 535, endPoint y: 225, distance: 7.4
click at [536, 231] on p "Third Party Details" at bounding box center [497, 229] width 641 height 11
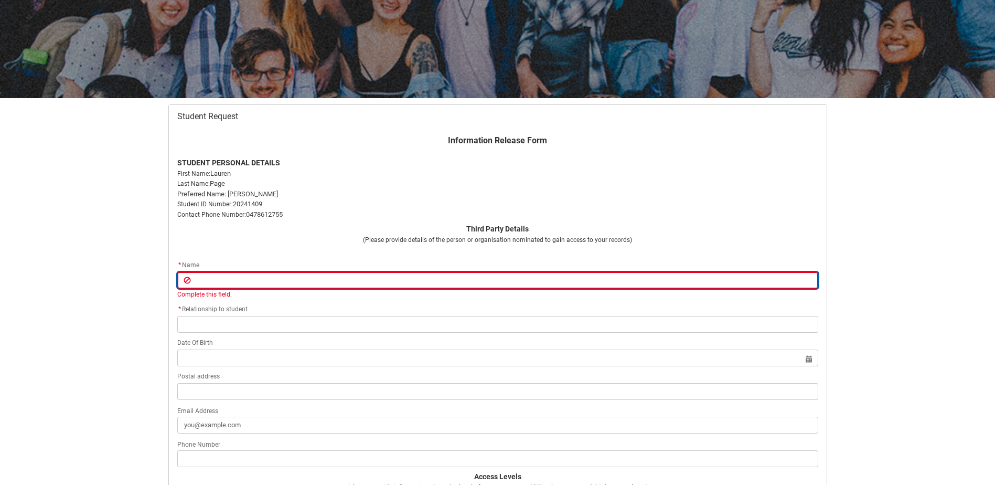
click at [281, 280] on input "Redu_Student_Request flow" at bounding box center [497, 280] width 641 height 17
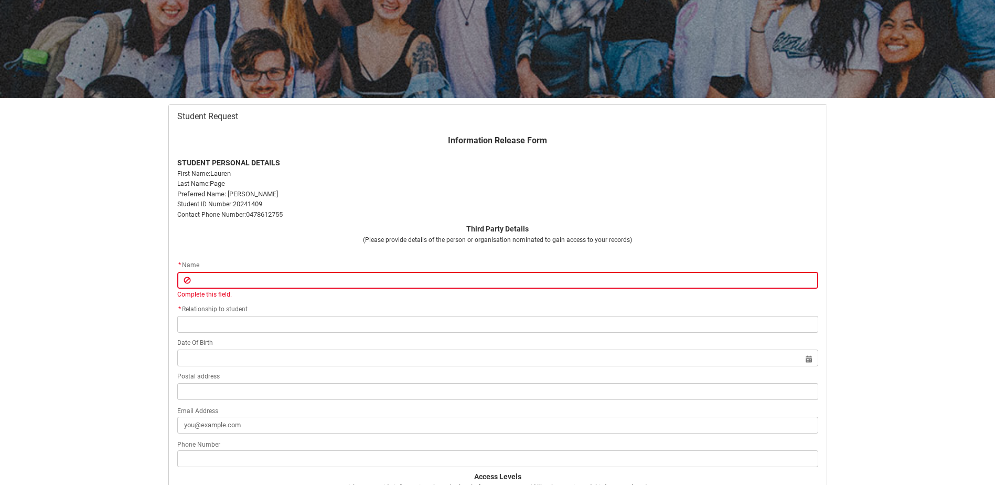
click at [388, 219] on flowruntime-screen-field "Information Release Form STUDENT PERSONAL DETAILS First Name: [PERSON_NAME] Las…" at bounding box center [498, 178] width 654 height 89
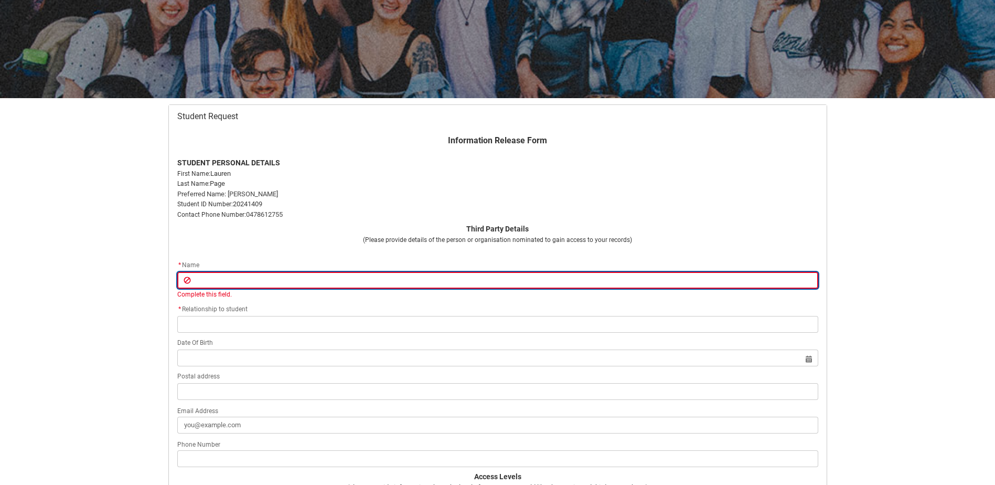
click at [279, 288] on input "Redu_Student_Request flow" at bounding box center [497, 280] width 641 height 17
type lightning-primitive-input-simple "[PERSON_NAME]"
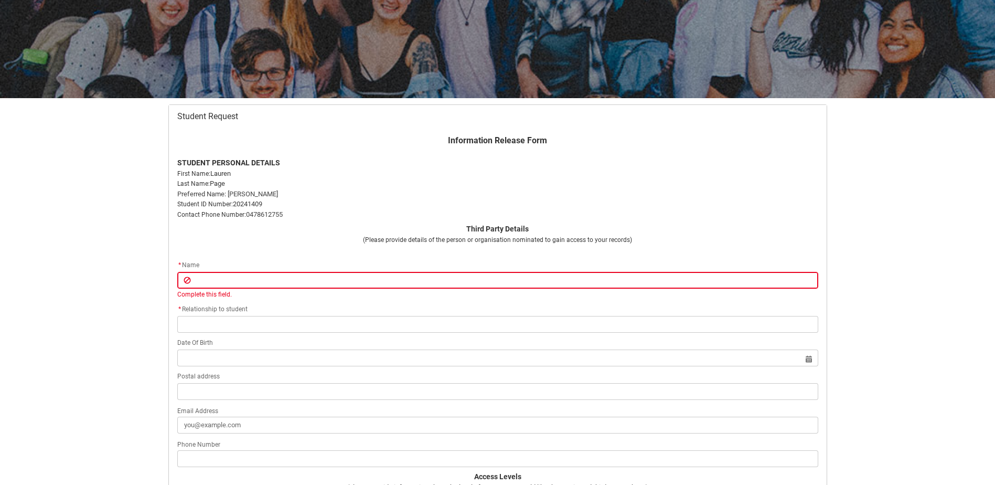
type lightning-primitive-input-simple "Suites 11-12 26/[GEOGRAPHIC_DATA]"
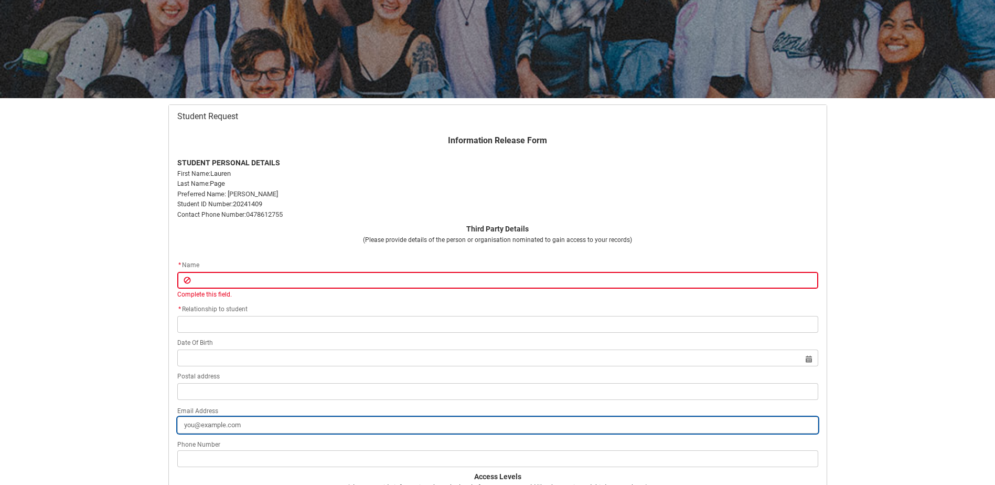
type lightning-primitive-input-simple "[EMAIL_ADDRESS][DOMAIN_NAME]"
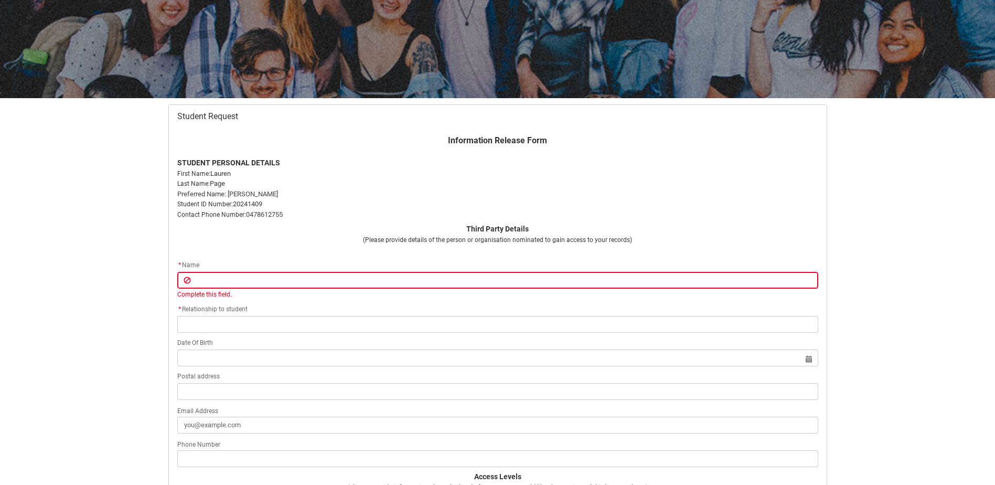
type lightning-primitive-input-simple "0451209094"
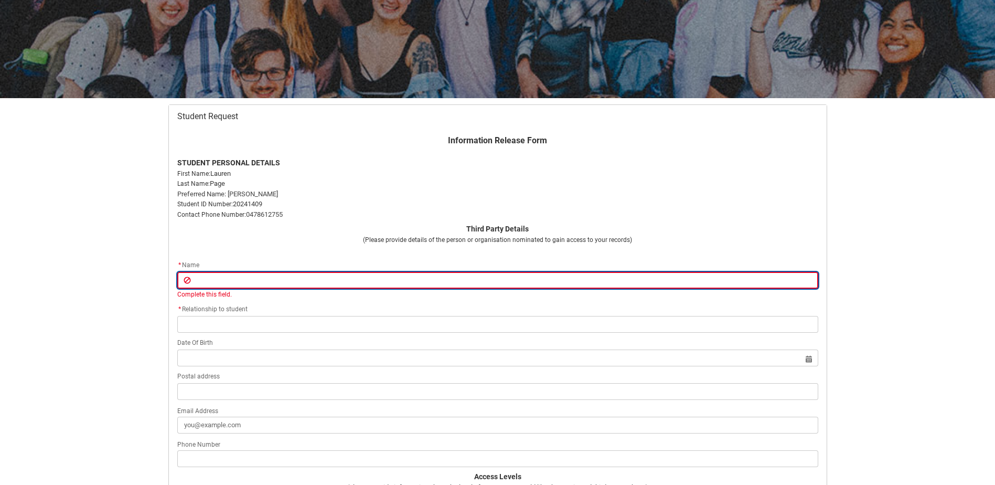
type input "[PERSON_NAME]"
type input "Suites 11-12 26/[GEOGRAPHIC_DATA]"
type input "[EMAIL_ADDRESS][DOMAIN_NAME]"
type input "0451209094"
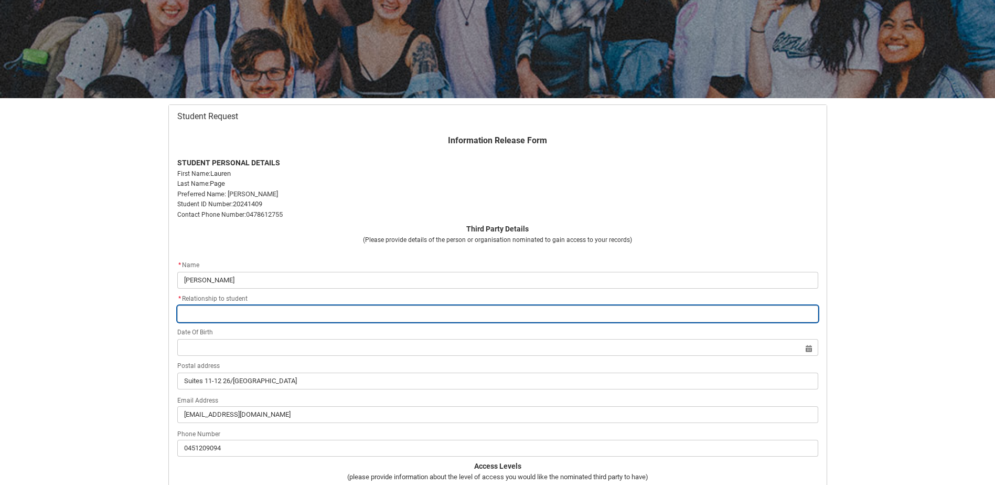
click at [193, 313] on input "Redu_Student_Request flow" at bounding box center [497, 313] width 641 height 17
type lightning-primitive-input-simple "Y"
type input "Y"
type lightning-primitive-input-simple "Yo"
type input "Yo"
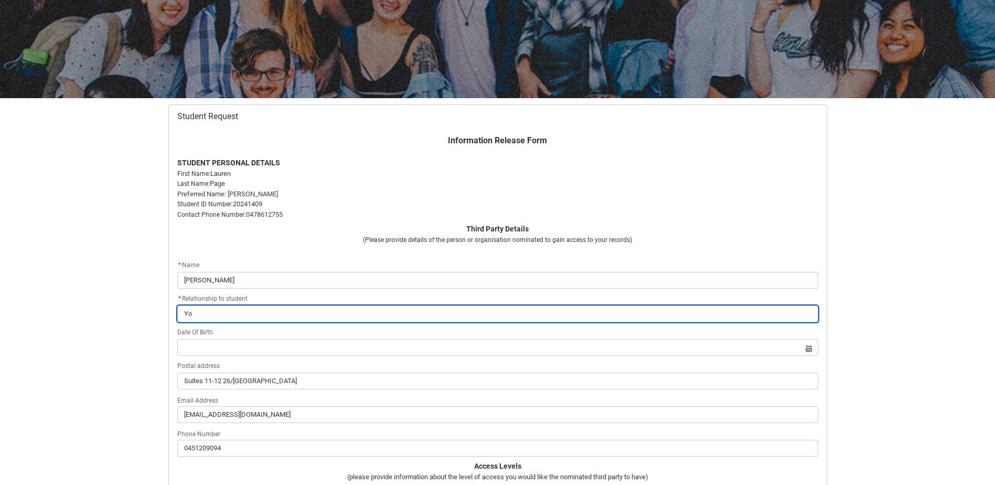
type lightning-primitive-input-simple "You"
type input "You"
type lightning-primitive-input-simple "Yout"
type input "Yout"
type lightning-primitive-input-simple "Yout"
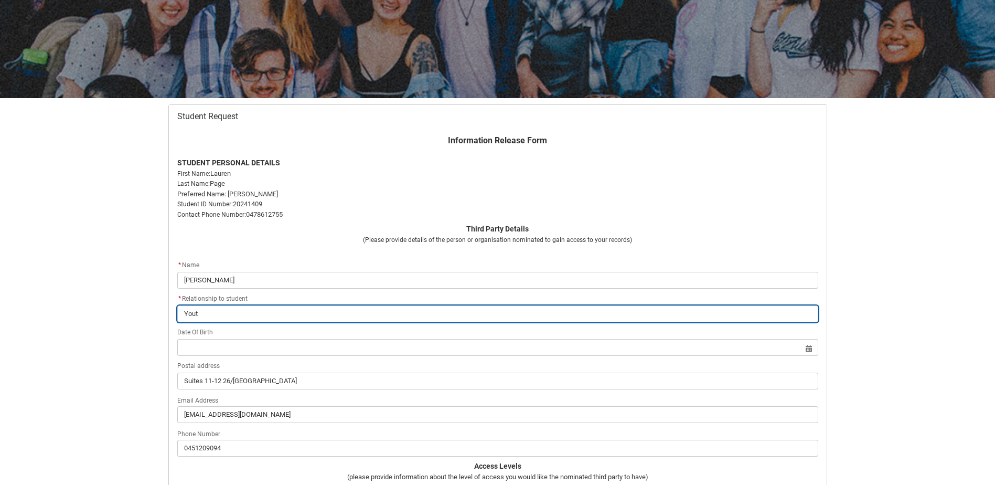
type input "Yout"
type lightning-primitive-input-simple "Yout"
type input "Yout"
type lightning-primitive-input-simple "Youth"
type input "Youth"
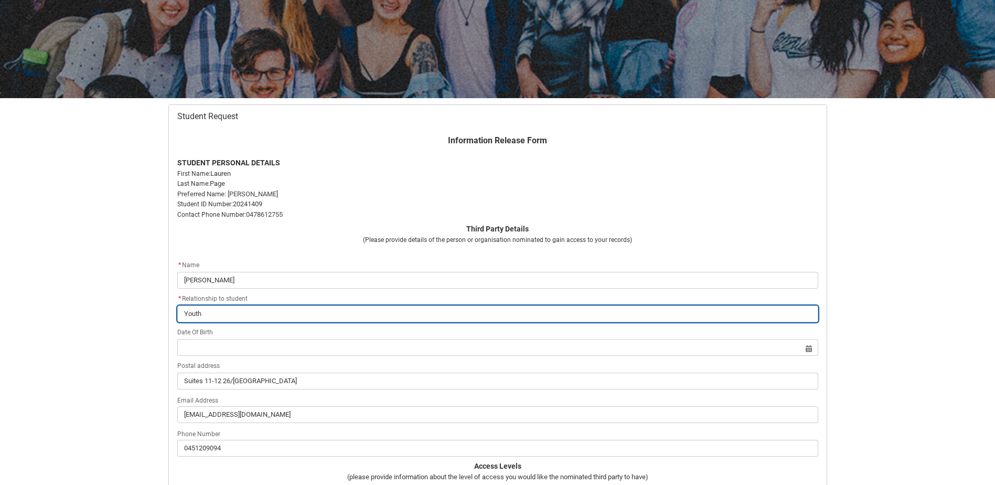
type lightning-primitive-input-simple "Youthn"
type input "Youthn"
type lightning-primitive-input-simple "Youth"
type input "Youth"
type lightning-primitive-input-simple "Youth"
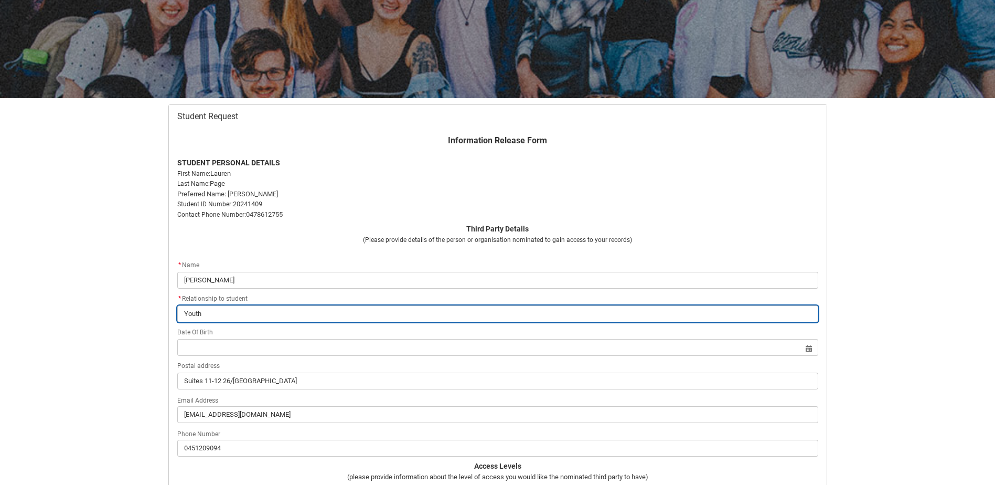
type input "Youth"
type lightning-primitive-input-simple "Youth <"
type input "Youth <"
type lightning-primitive-input-simple "Youth <e"
type input "Youth <e"
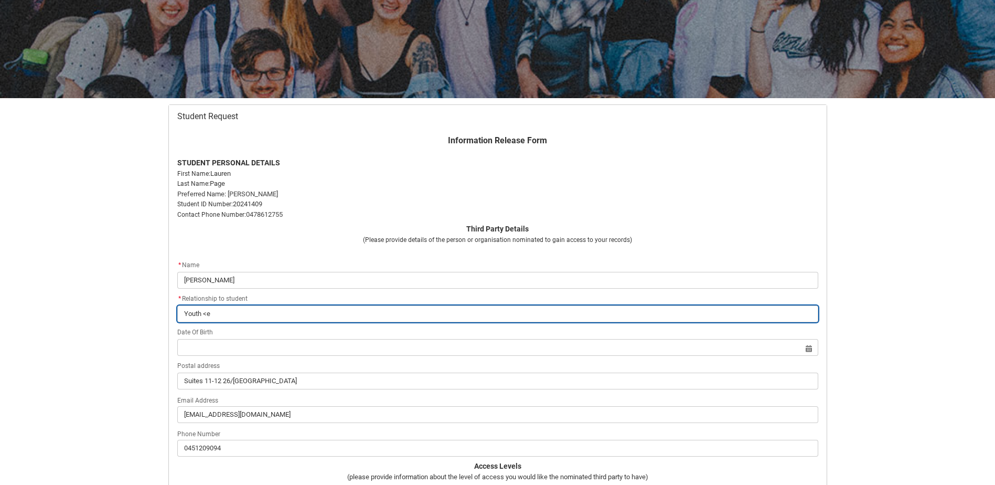
type lightning-primitive-input-simple "Youth <"
type input "Youth <"
type lightning-primitive-input-simple "Youth"
type input "Youth"
type lightning-primitive-input-simple "Youth M"
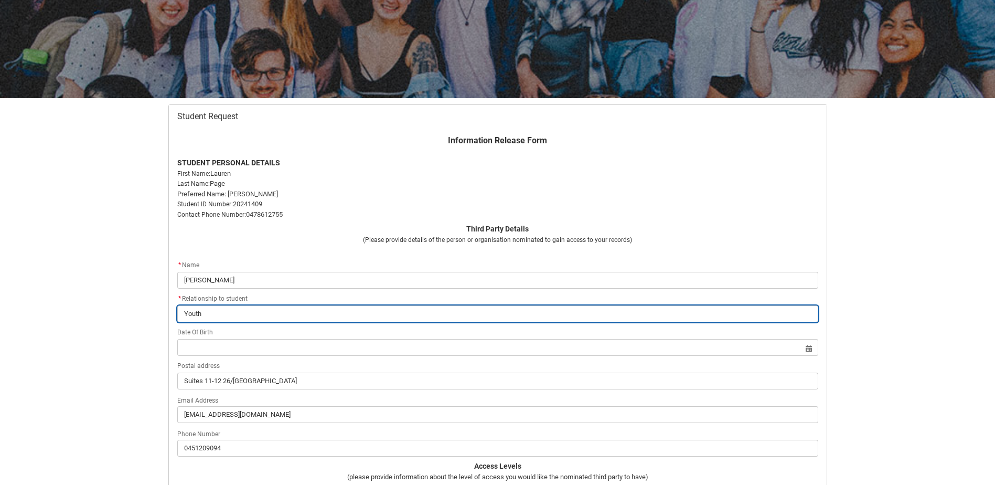
type input "Youth M"
type lightning-primitive-input-simple "Youth Me"
type input "Youth Me"
type lightning-primitive-input-simple "Youth Men"
type input "Youth Men"
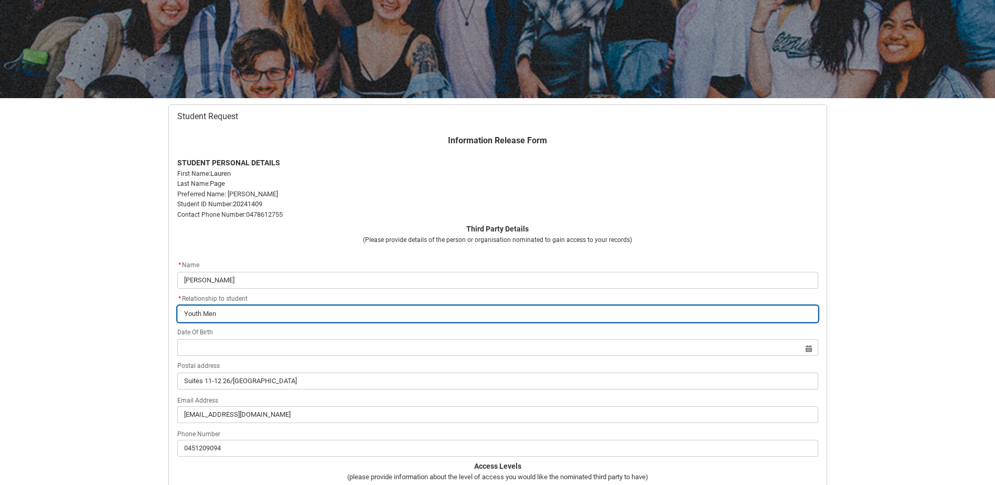
type lightning-primitive-input-simple "Youth Ment"
type input "Youth Ment"
type lightning-primitive-input-simple "Youth [PERSON_NAME]"
type input "Youth [PERSON_NAME]"
type lightning-primitive-input-simple "Youth Mentor"
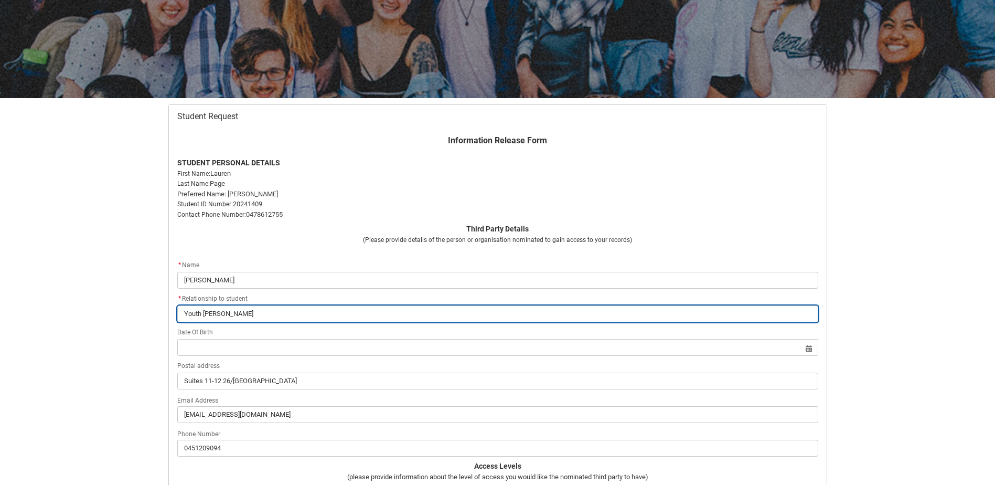
type input "Youth Mentor"
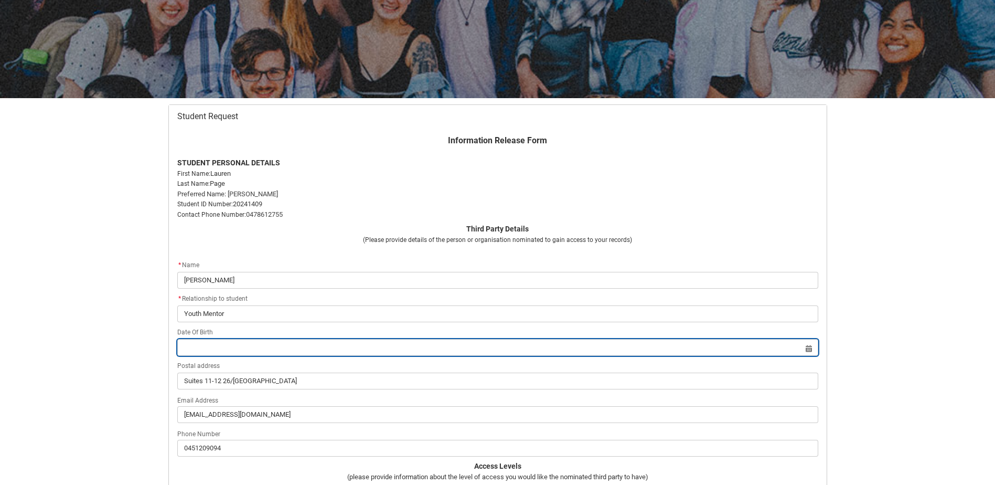
drag, startPoint x: 777, startPoint y: 345, endPoint x: 560, endPoint y: 362, distance: 217.9
click at [777, 344] on input "Redu_Student_Request flow" at bounding box center [497, 347] width 641 height 17
select select "2025"
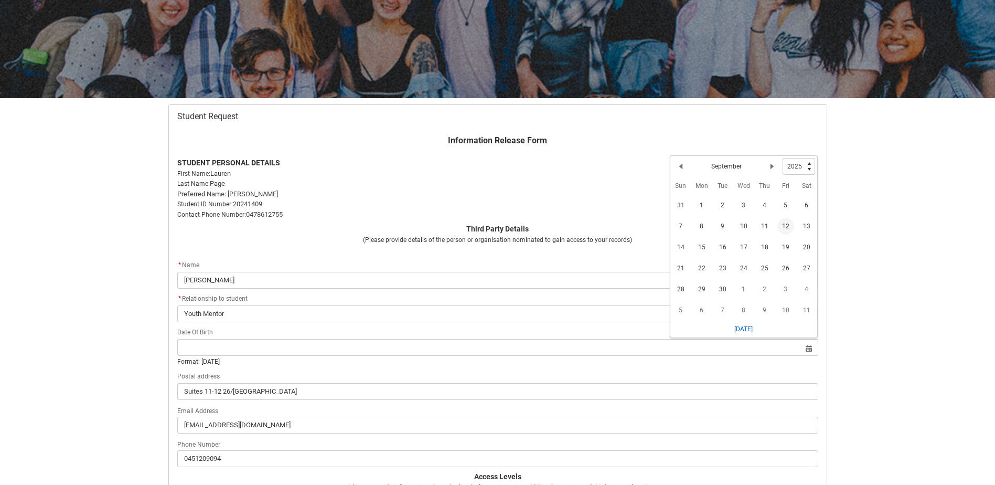
drag, startPoint x: 729, startPoint y: 162, endPoint x: 718, endPoint y: 160, distance: 11.7
click at [729, 161] on div "Previous Month September Next Month" at bounding box center [728, 166] width 110 height 17
click at [793, 165] on select "1925 1926 1927 1928 1929 1930 1931 1932 1933 1934 1935 1936 1937 1938 1939 1940…" at bounding box center [799, 166] width 33 height 17
type lightning-select "2000"
click at [783, 158] on select "1925 1926 1927 1928 1929 1930 1931 1932 1933 1934 1935 1936 1937 1938 1939 1940…" at bounding box center [799, 166] width 33 height 17
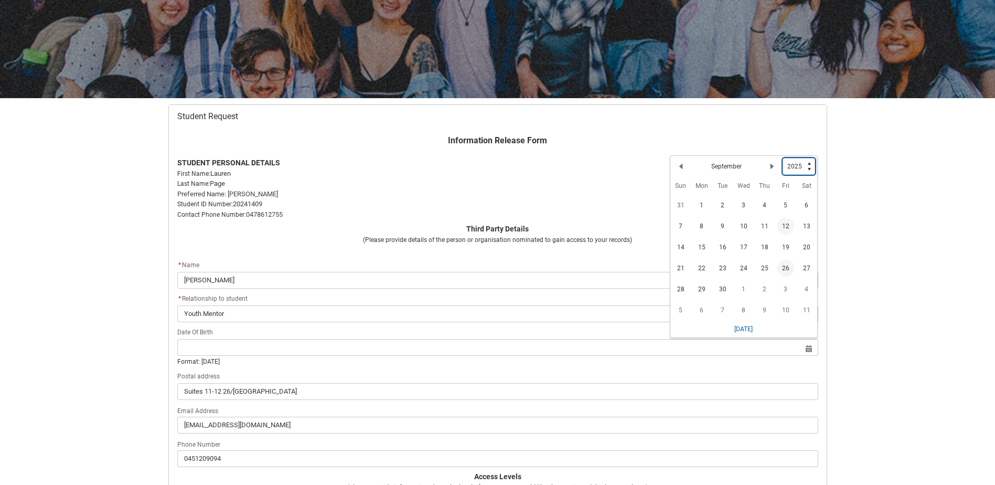
select select "2000"
click at [771, 168] on lightning-primitive-icon "Date picker: September" at bounding box center [772, 168] width 7 height 7
click at [771, 162] on button "Next Month" at bounding box center [772, 168] width 17 height 17
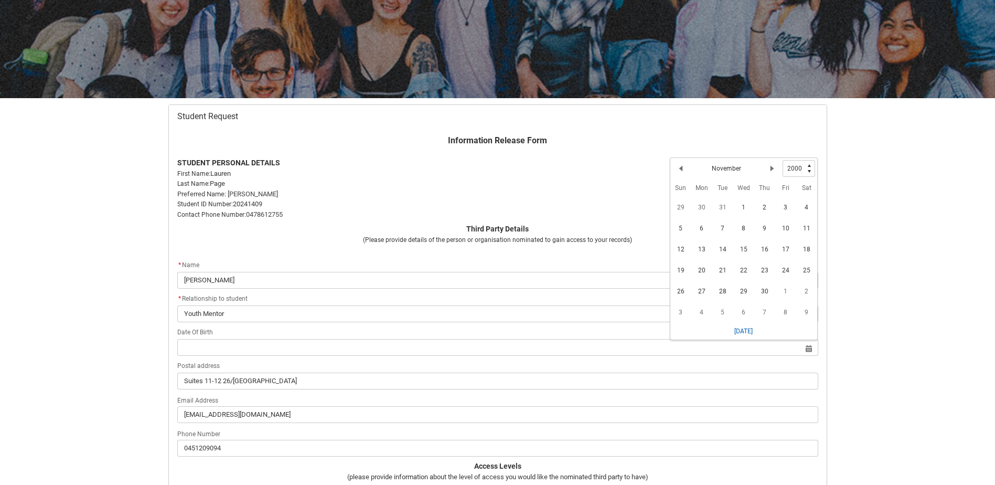
drag, startPoint x: 745, startPoint y: 296, endPoint x: 733, endPoint y: 292, distance: 13.1
click at [745, 293] on span "29" at bounding box center [744, 291] width 17 height 17
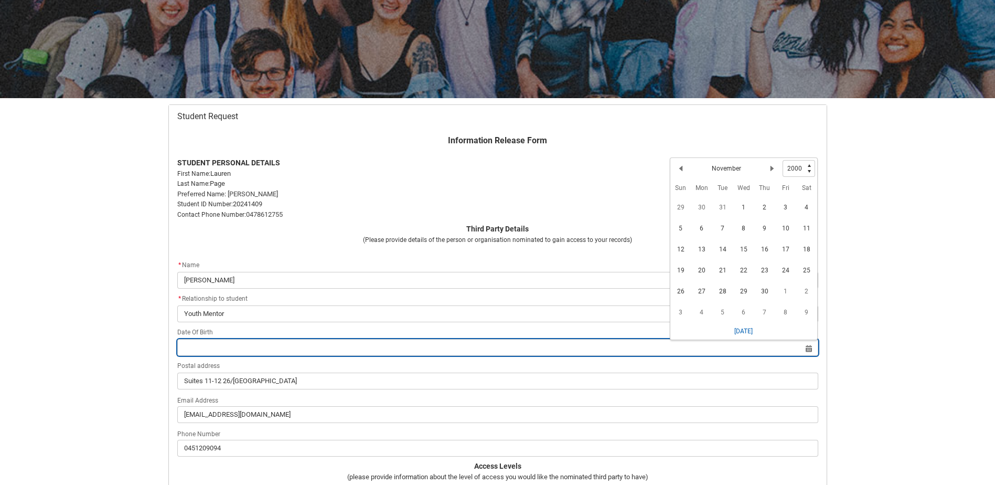
type lightning-datepicker "[DATE]"
type lightning-input "[DATE]"
type input "[DATE]"
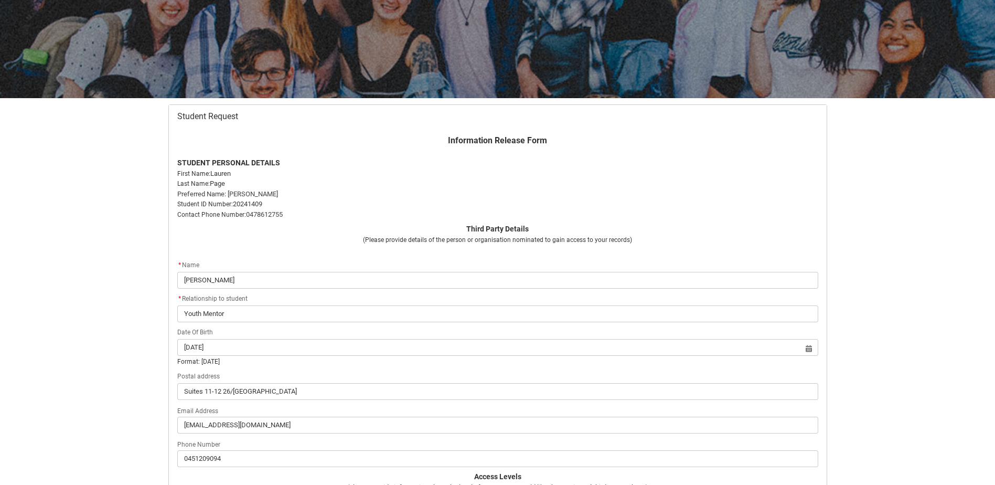
click at [665, 144] on p "Information Release Form" at bounding box center [497, 140] width 641 height 13
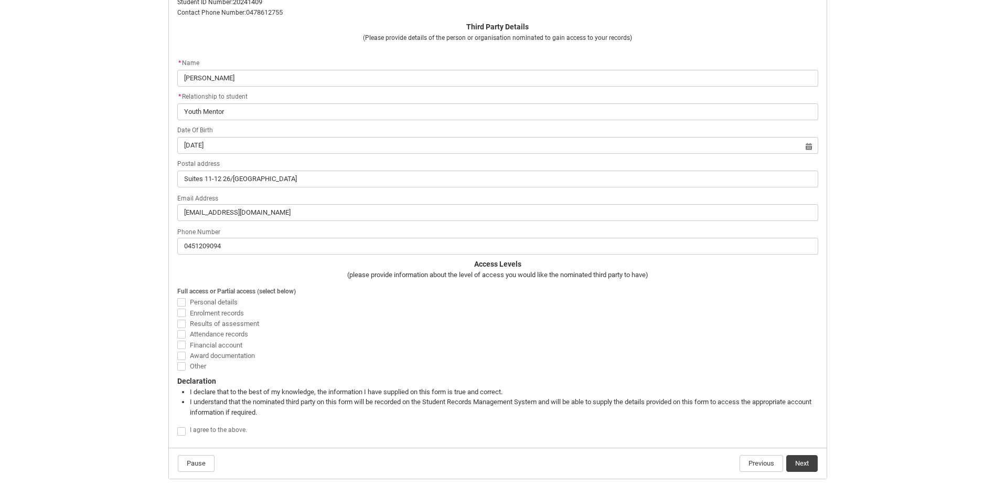
scroll to position [374, 0]
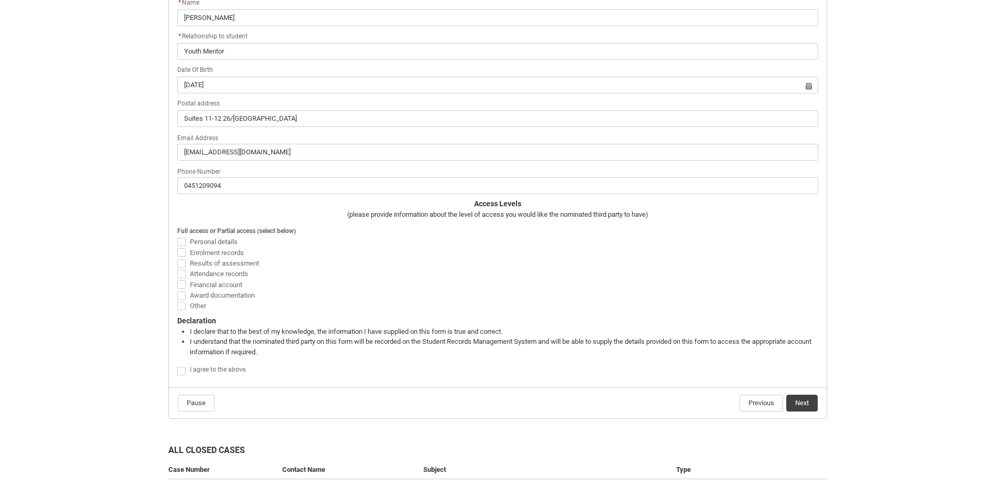
click at [41, 219] on div "Skip to Main Content Collarts Education Community Home New Enrolment Applicatio…" at bounding box center [497, 119] width 995 height 987
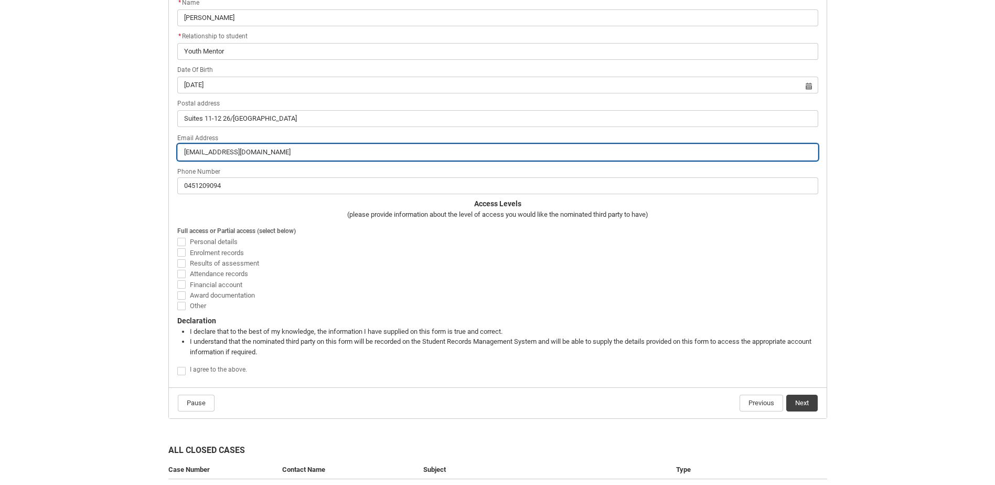
drag, startPoint x: 297, startPoint y: 150, endPoint x: 12, endPoint y: 137, distance: 285.2
click at [89, 160] on div "Skip to Main Content Collarts Education Community Home New Enrolment Applicatio…" at bounding box center [497, 119] width 995 height 987
type lightning-primitive-input-simple "a"
type input "a"
type lightning-primitive-input-simple "[PERSON_NAME][EMAIL_ADDRESS][PERSON_NAME][DOMAIN_NAME]"
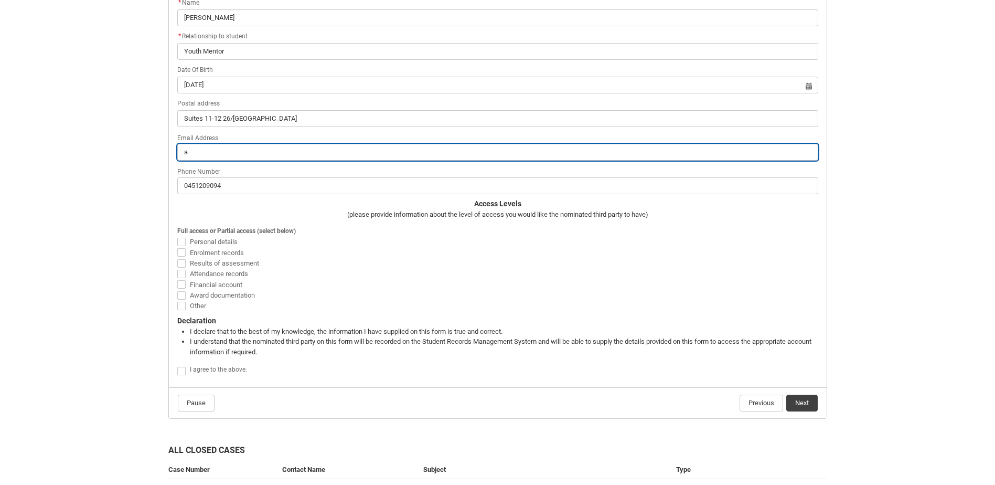
type input "[PERSON_NAME][EMAIL_ADDRESS][PERSON_NAME][DOMAIN_NAME]"
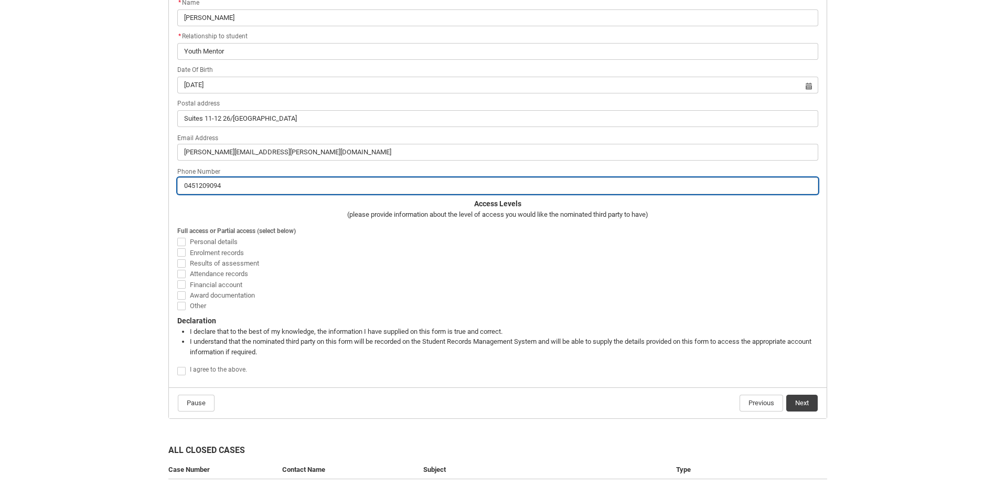
click at [220, 190] on input "0451209094" at bounding box center [497, 185] width 641 height 17
click at [277, 188] on input "0451209094" at bounding box center [497, 185] width 641 height 17
click at [278, 188] on input "0451209094" at bounding box center [497, 185] width 641 height 17
type lightning-primitive-input-simple "0"
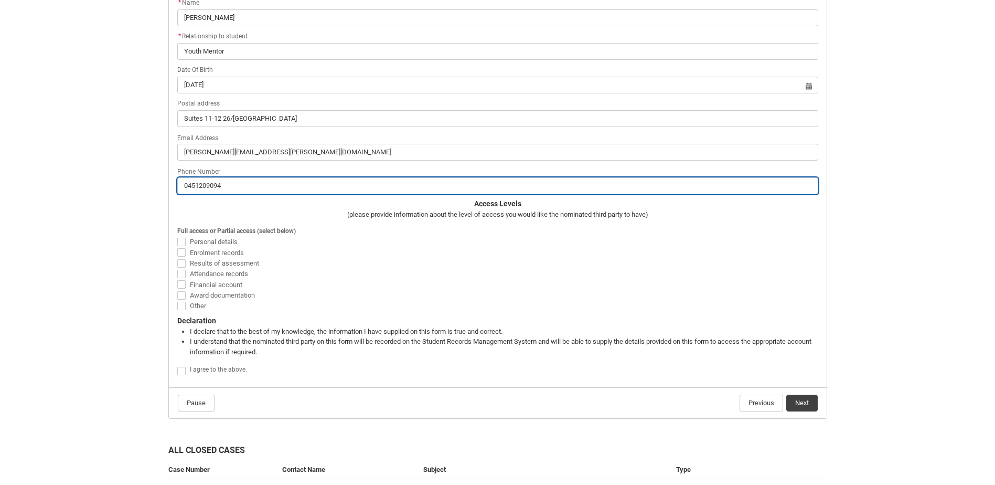
type input "0"
type lightning-primitive-input-simple "04"
type input "04"
click at [265, 190] on input "04" at bounding box center [497, 185] width 641 height 17
click at [264, 189] on input "04" at bounding box center [497, 185] width 641 height 17
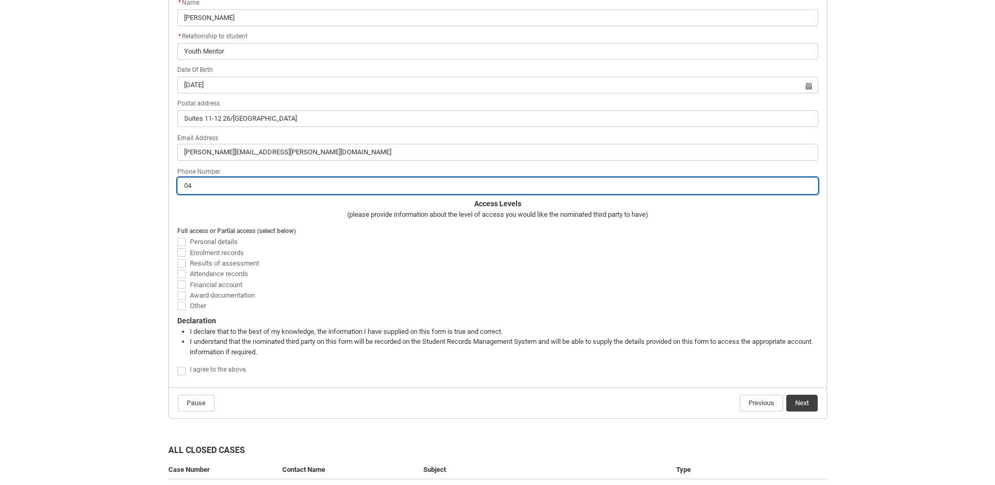
paste input "56 754 528"
type lightning-primitive-input-simple "0456 754 528"
type input "0456 754 528"
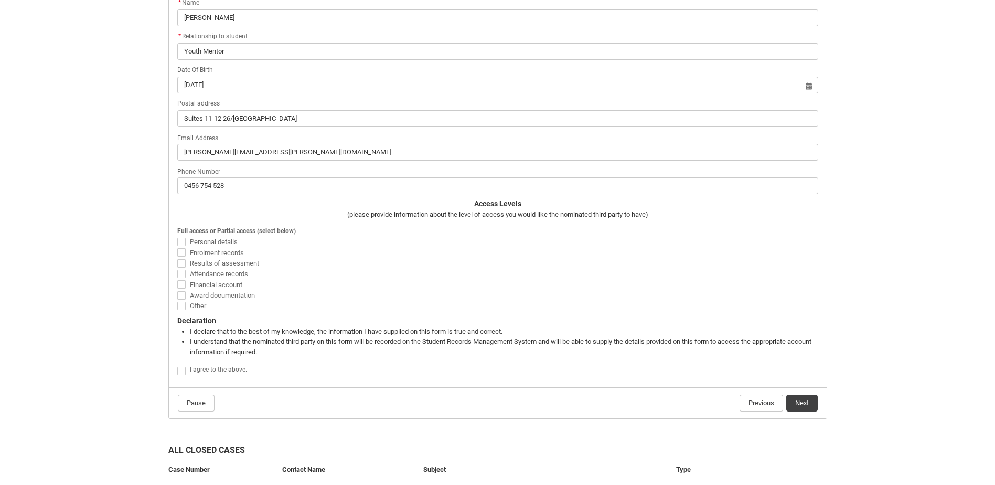
click at [111, 204] on div "Skip to Main Content Collarts Education Community Home New Enrolment Applicatio…" at bounding box center [497, 119] width 995 height 987
click at [237, 254] on span "Enrolment records" at bounding box center [217, 253] width 54 height 8
click at [177, 247] on input "Enrolment records" at bounding box center [177, 247] width 1 height 1
checkbox input "true"
click at [241, 271] on span "Attendance records" at bounding box center [219, 274] width 58 height 8
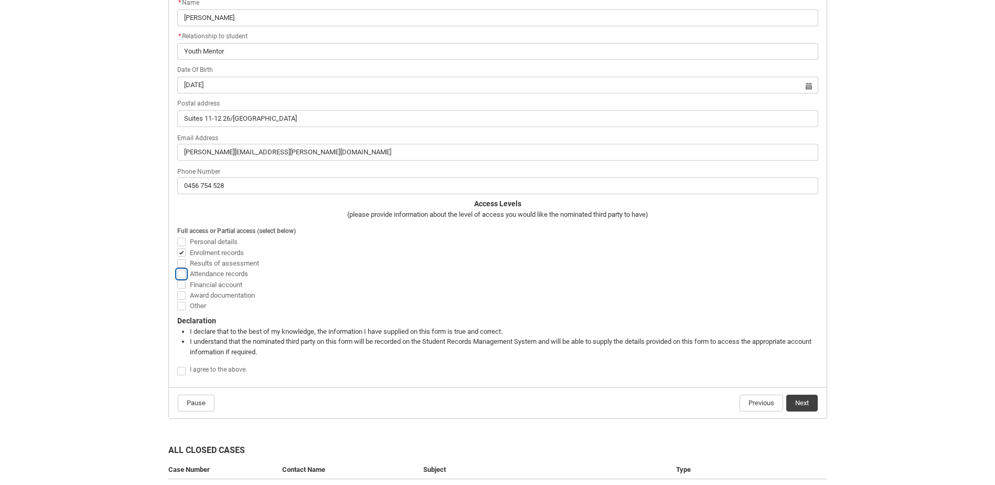
click at [177, 268] on input "Attendance records" at bounding box center [177, 268] width 1 height 1
checkbox input "true"
drag, startPoint x: 229, startPoint y: 283, endPoint x: 179, endPoint y: 281, distance: 49.9
click at [179, 281] on label "Financial account" at bounding box center [211, 284] width 69 height 8
drag, startPoint x: 179, startPoint y: 281, endPoint x: 189, endPoint y: 279, distance: 10.1
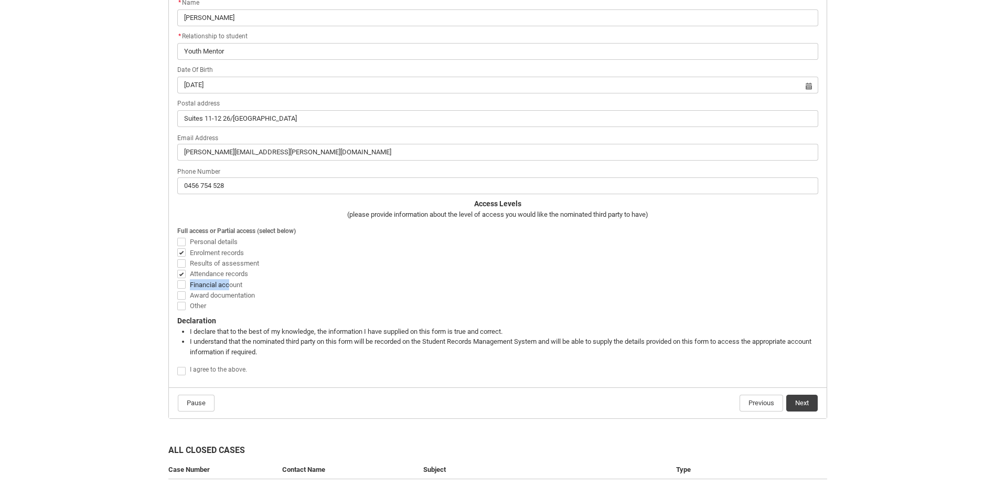
click at [155, 281] on div "Skip to Main Content Collarts Education Community Home New Enrolment Applicatio…" at bounding box center [497, 119] width 995 height 987
click at [194, 308] on span "Other" at bounding box center [198, 306] width 16 height 8
click at [177, 300] on input "Other" at bounding box center [177, 300] width 1 height 1
checkbox input "true"
click at [230, 265] on span "Results of assessment" at bounding box center [224, 263] width 69 height 8
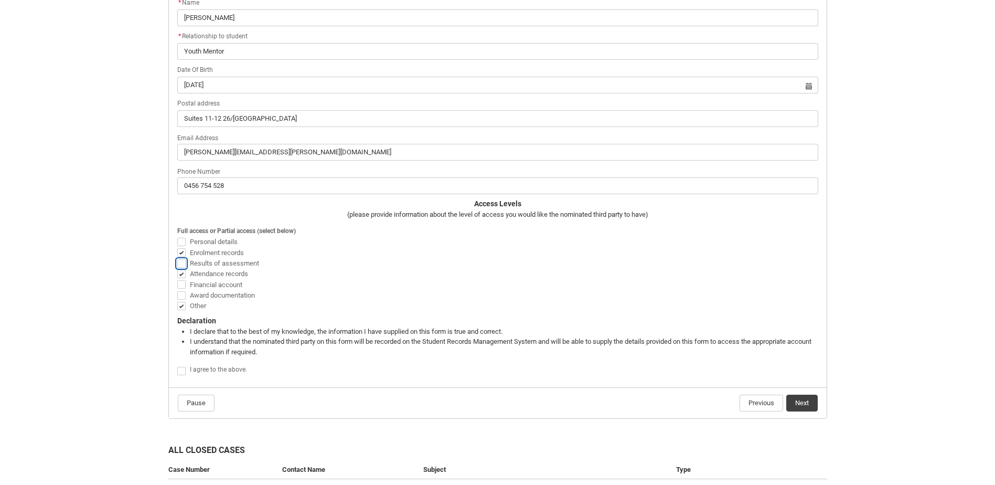
click at [177, 258] on input "Results of assessment" at bounding box center [177, 257] width 1 height 1
checkbox input "true"
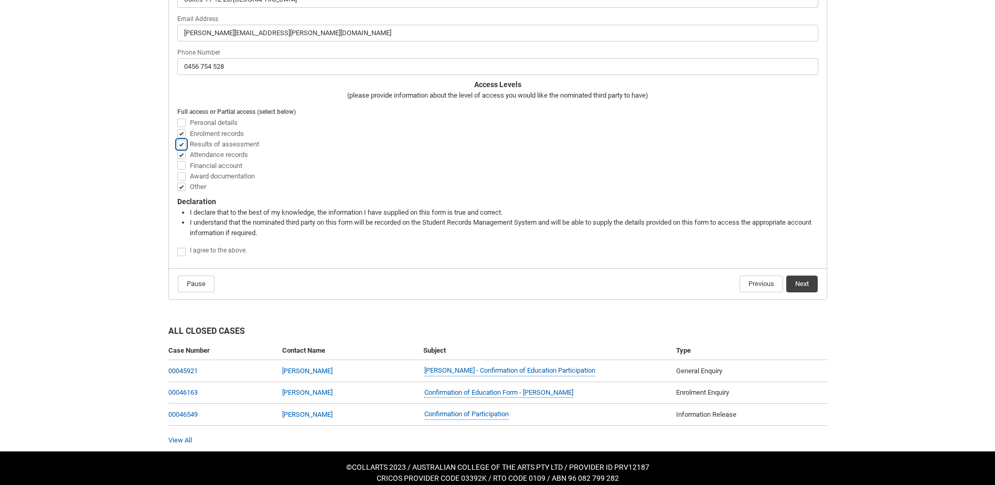
scroll to position [502, 0]
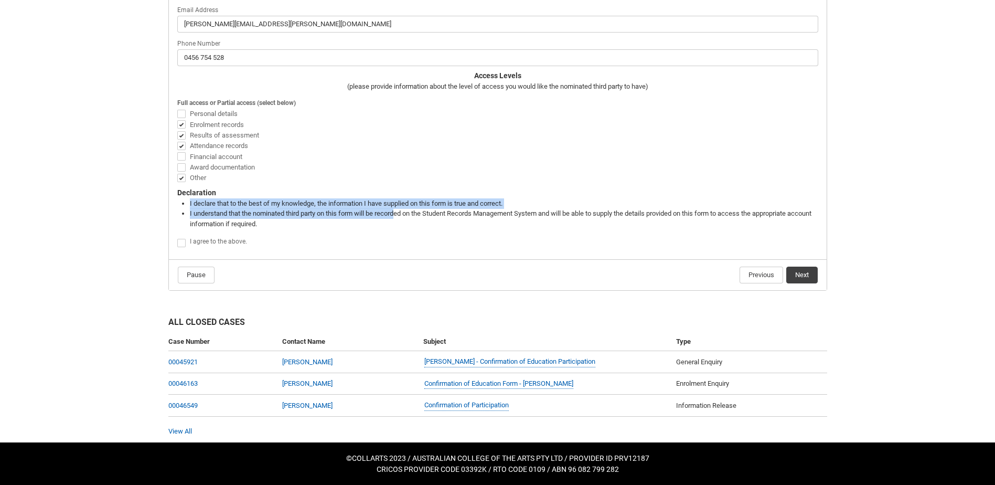
drag, startPoint x: 186, startPoint y: 198, endPoint x: 410, endPoint y: 209, distance: 223.8
click at [408, 209] on span "Declaration I declare that to the best of my knowledge, the information I have …" at bounding box center [497, 208] width 641 height 42
drag, startPoint x: 410, startPoint y: 209, endPoint x: 476, endPoint y: 228, distance: 69.3
click at [488, 230] on flowruntime-screen-field "Declaration I declare that to the best of my knowledge, the information I have …" at bounding box center [498, 211] width 654 height 48
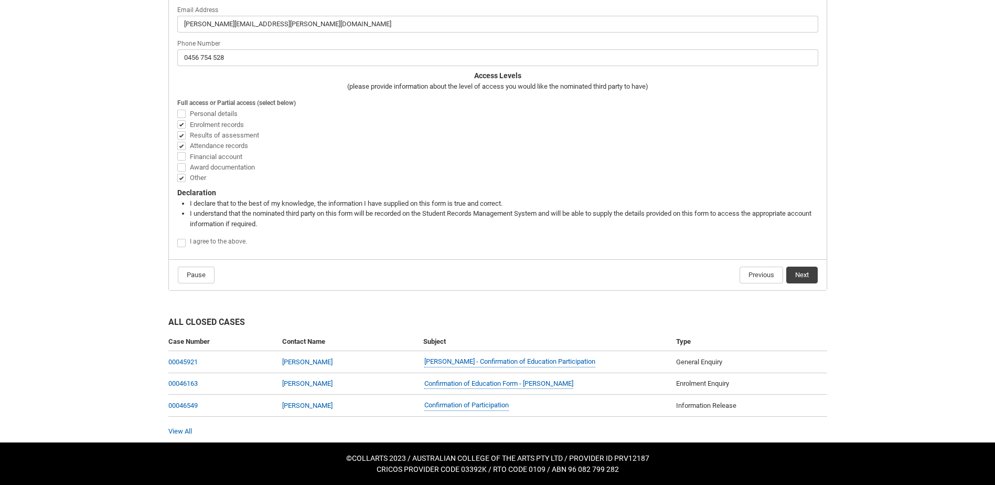
drag, startPoint x: 218, startPoint y: 114, endPoint x: 332, endPoint y: 134, distance: 115.5
click at [219, 114] on span "Personal details" at bounding box center [214, 114] width 48 height 8
click at [177, 109] on input "Personal details" at bounding box center [177, 108] width 1 height 1
checkbox input "true"
drag, startPoint x: 226, startPoint y: 135, endPoint x: 222, endPoint y: 169, distance: 33.8
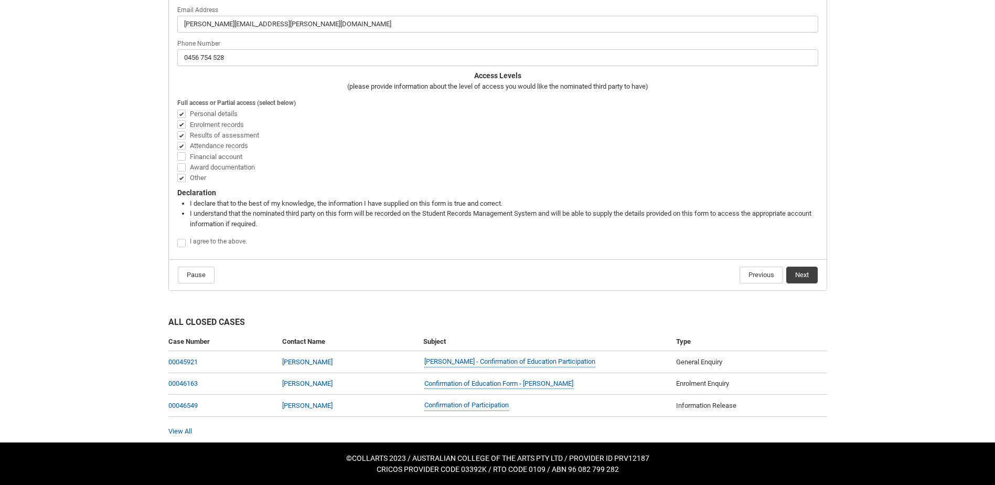
click at [226, 135] on span "Results of assessment" at bounding box center [224, 135] width 69 height 8
click at [177, 130] on input "Results of assessment" at bounding box center [177, 129] width 1 height 1
checkbox input "false"
click at [236, 155] on span "Financial account" at bounding box center [216, 157] width 52 height 8
drag, startPoint x: 236, startPoint y: 155, endPoint x: 213, endPoint y: 160, distance: 23.1
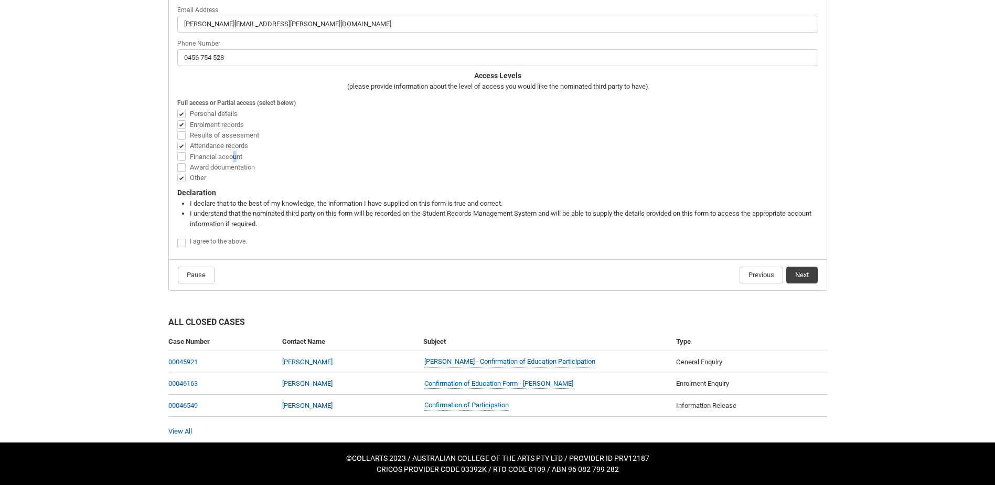
click at [213, 160] on span "Financial account" at bounding box center [216, 157] width 52 height 8
click at [177, 151] on input "Financial account" at bounding box center [177, 151] width 1 height 1
checkbox input "true"
click at [202, 172] on span "Other" at bounding box center [200, 177] width 20 height 10
click at [177, 172] on input "Other" at bounding box center [177, 172] width 1 height 1
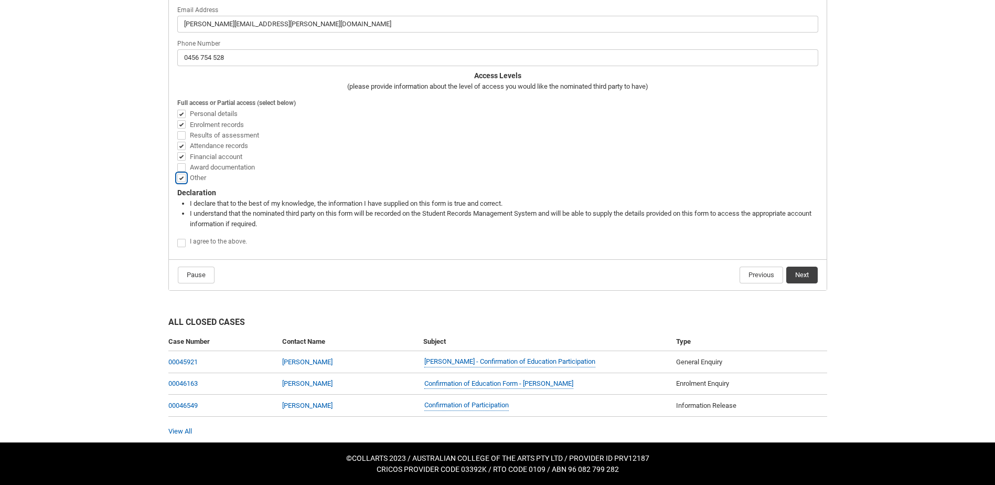
checkbox input "false"
click at [207, 171] on span "Award documentation" at bounding box center [222, 167] width 65 height 8
click at [177, 162] on input "Award documentation" at bounding box center [177, 161] width 1 height 1
checkbox input "true"
click at [191, 179] on span "Other" at bounding box center [198, 178] width 16 height 8
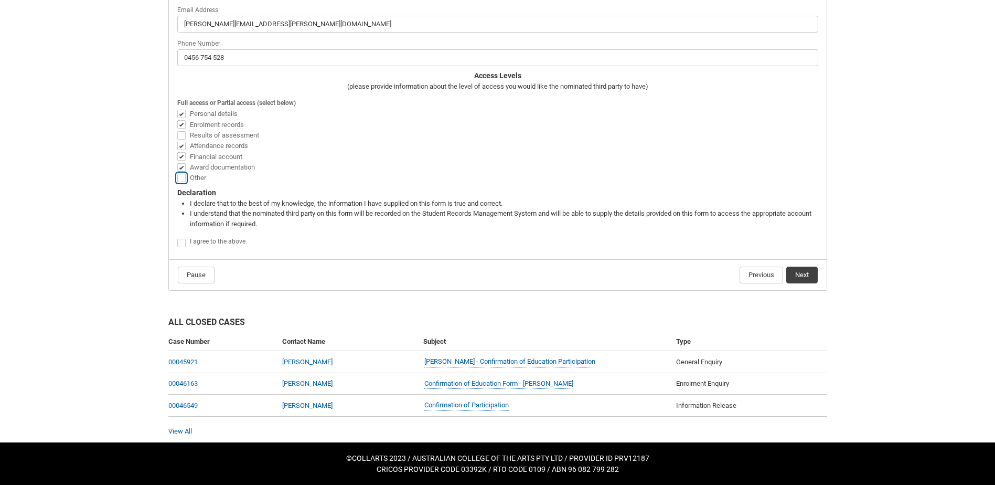
click at [177, 172] on input "Other" at bounding box center [177, 172] width 1 height 1
checkbox input "true"
drag, startPoint x: 130, startPoint y: 193, endPoint x: 126, endPoint y: 176, distance: 17.3
drag, startPoint x: 100, startPoint y: 171, endPoint x: 119, endPoint y: 172, distance: 18.9
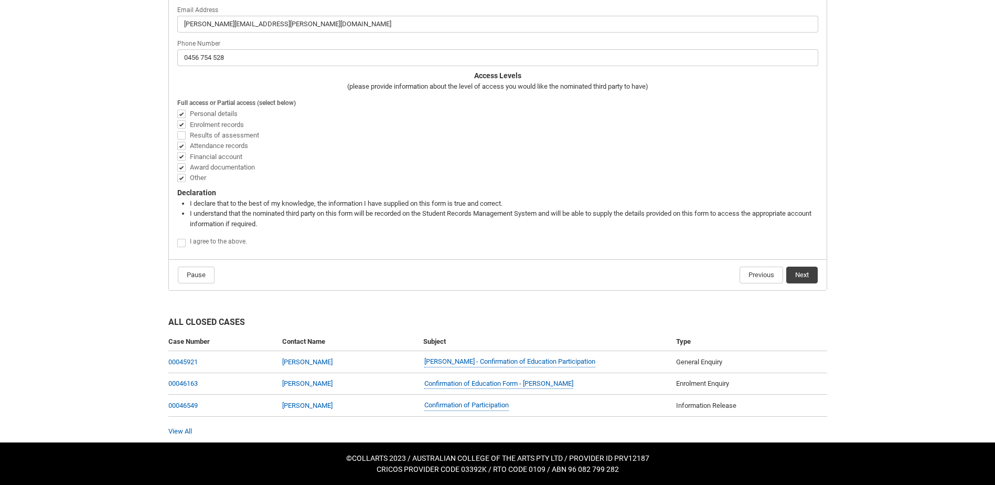
click at [192, 237] on lightning-formatted-rich-text "I agree to the above." at bounding box center [220, 240] width 61 height 9
checkbox input "true"
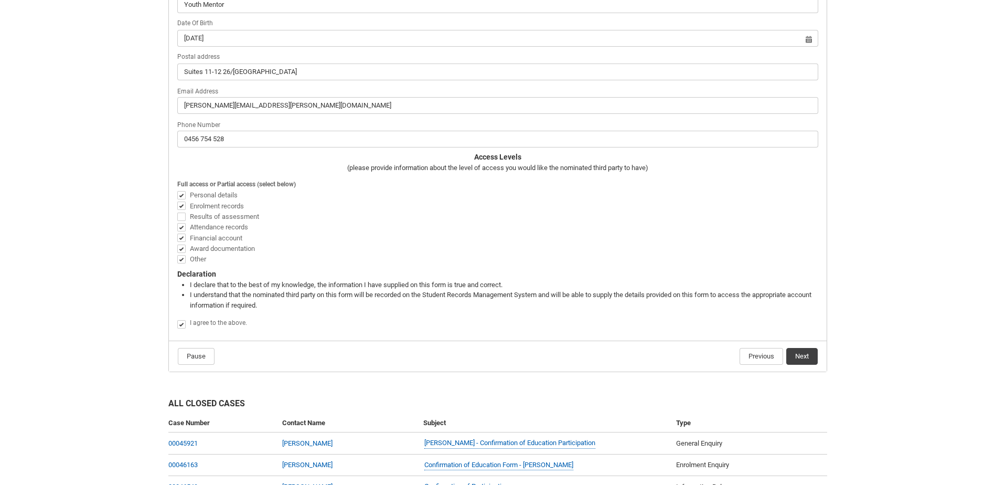
scroll to position [345, 0]
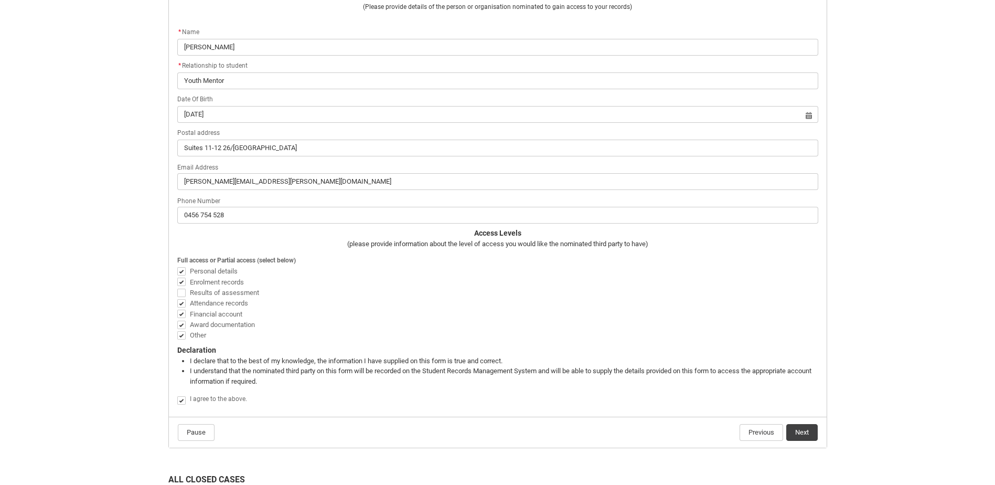
drag, startPoint x: 258, startPoint y: 148, endPoint x: -38, endPoint y: 144, distance: 296.0
click at [0, 144] on html "Loading × Sorry to interrupt CSS Error Refresh Skip to Main Content Collarts Ed…" at bounding box center [497, 148] width 995 height 987
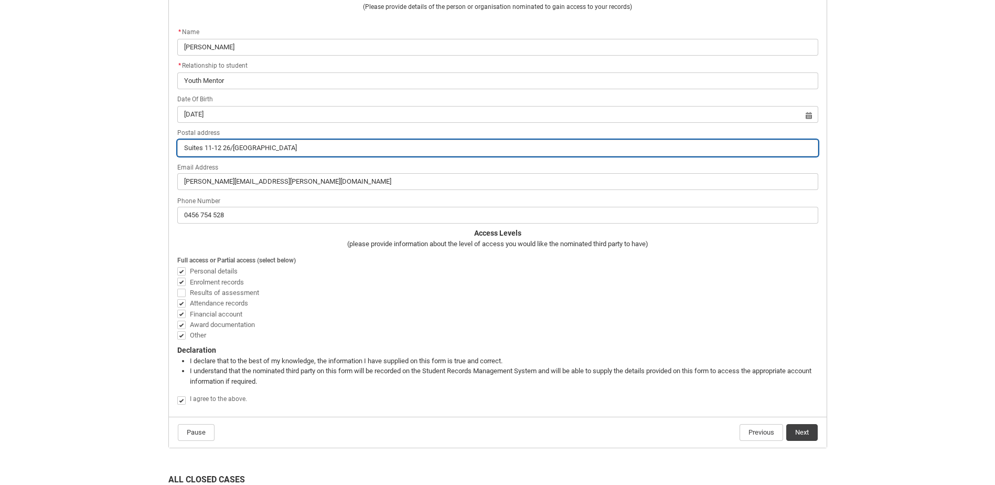
drag, startPoint x: 355, startPoint y: 148, endPoint x: 50, endPoint y: 118, distance: 305.8
click at [56, 123] on div "Skip to Main Content Collarts Education Community Home New Enrolment Applicatio…" at bounding box center [497, 148] width 995 height 987
type lightning-primitive-input-simple "1"
type input "1"
type lightning-primitive-input-simple "17"
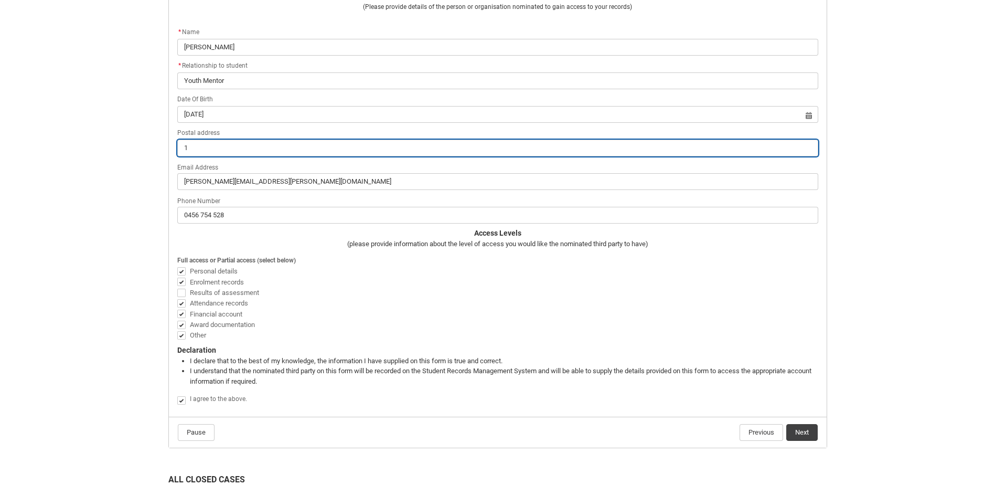
type input "17"
type lightning-primitive-input-simple "[STREET_ADDRESS]"
type input "[STREET_ADDRESS]"
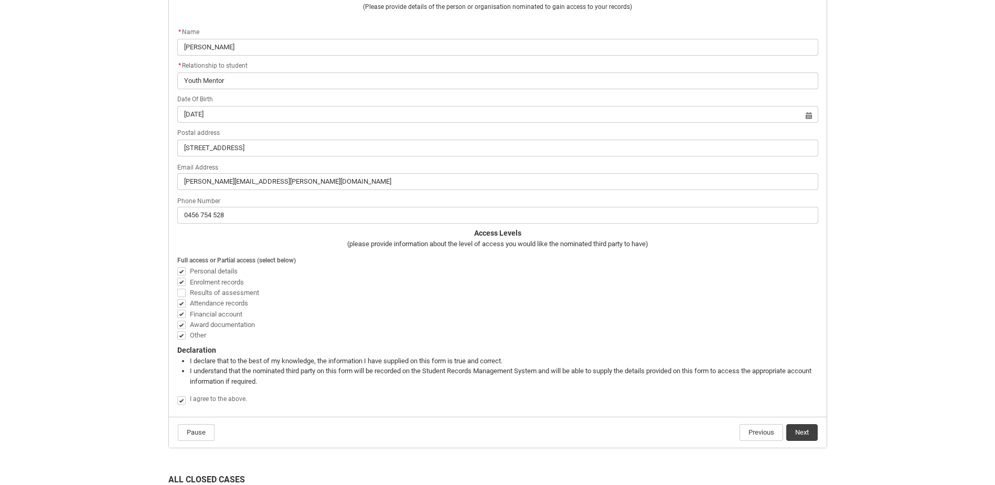
click at [702, 193] on div "Information Release Form STUDENT PERSONAL DETAILS First Name: [PERSON_NAME] Las…" at bounding box center [498, 155] width 654 height 509
click at [909, 273] on div "Skip to Main Content Collarts Education Community Home New Enrolment Applicatio…" at bounding box center [497, 148] width 995 height 987
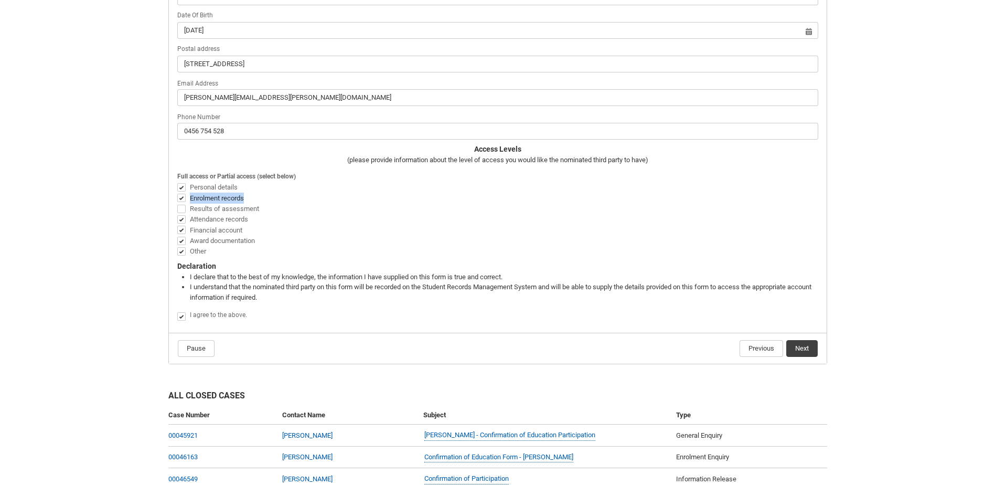
scroll to position [502, 0]
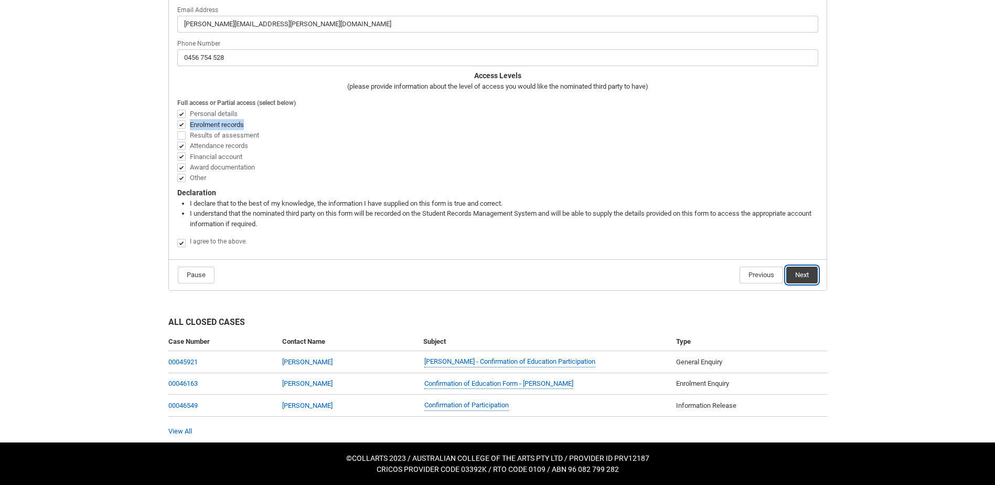
click at [805, 277] on button "Next" at bounding box center [802, 275] width 31 height 17
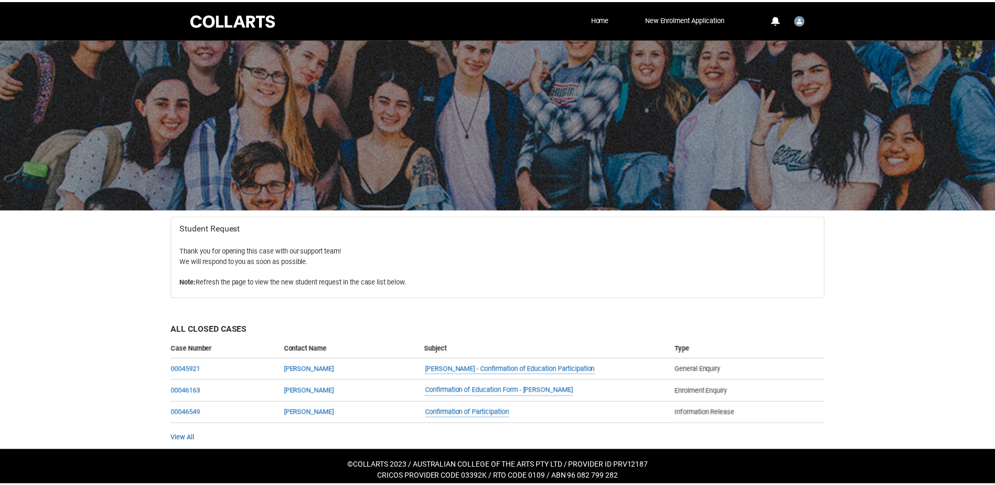
scroll to position [8, 0]
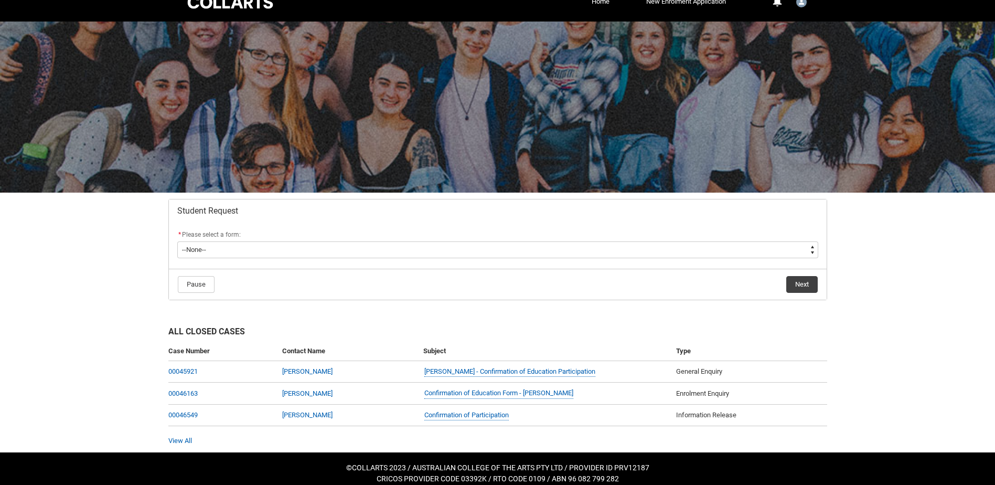
scroll to position [27, 0]
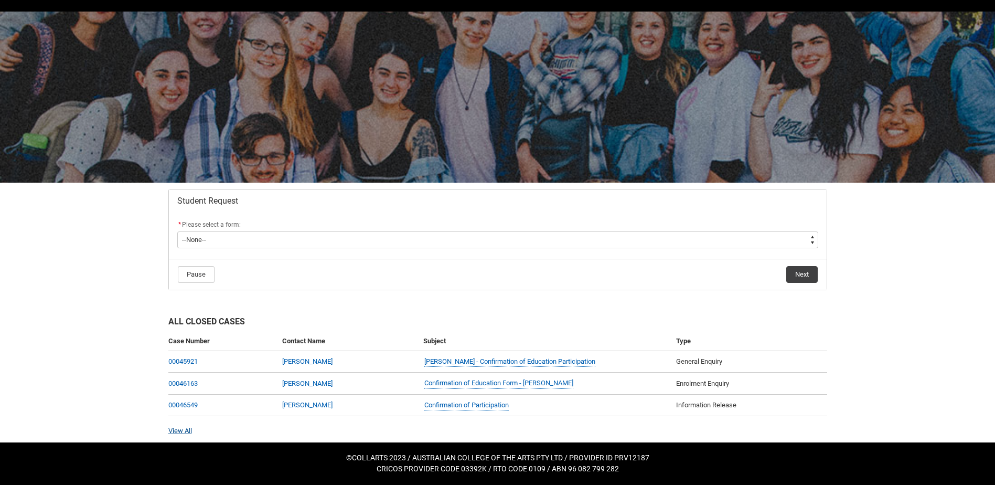
click at [178, 431] on link "View All" at bounding box center [180, 431] width 24 height 8
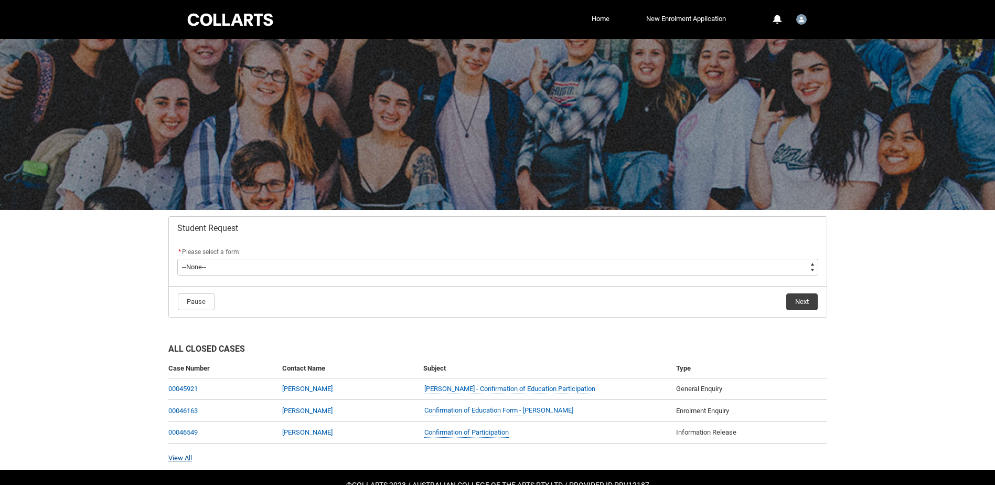
click at [188, 458] on link "View All" at bounding box center [180, 458] width 24 height 8
